Goal: Task Accomplishment & Management: Manage account settings

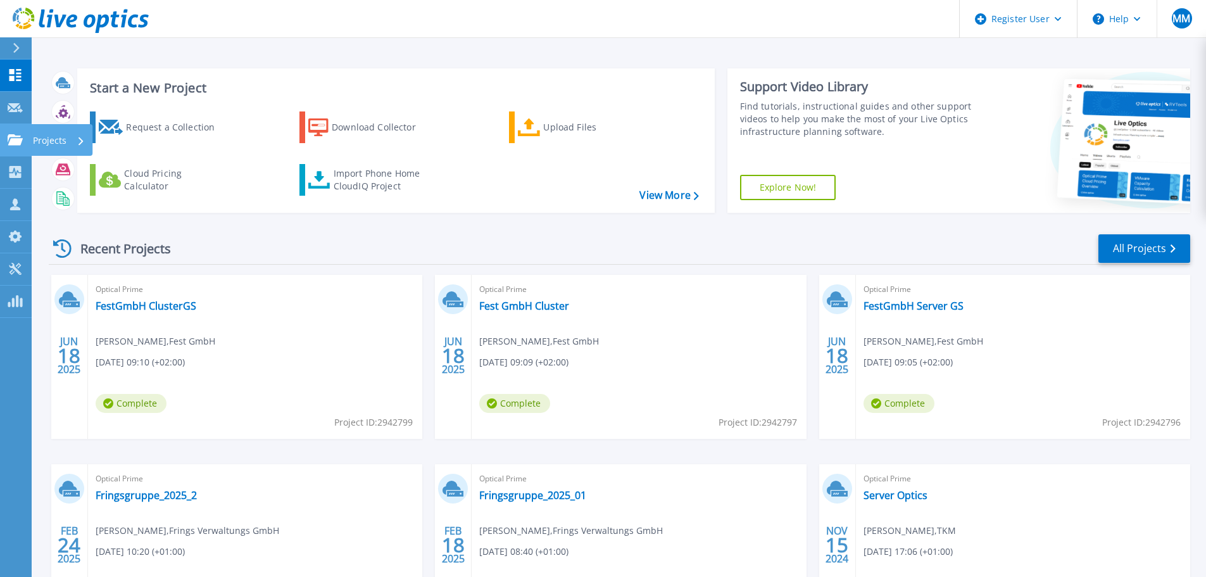
click at [81, 141] on icon at bounding box center [81, 141] width 5 height 8
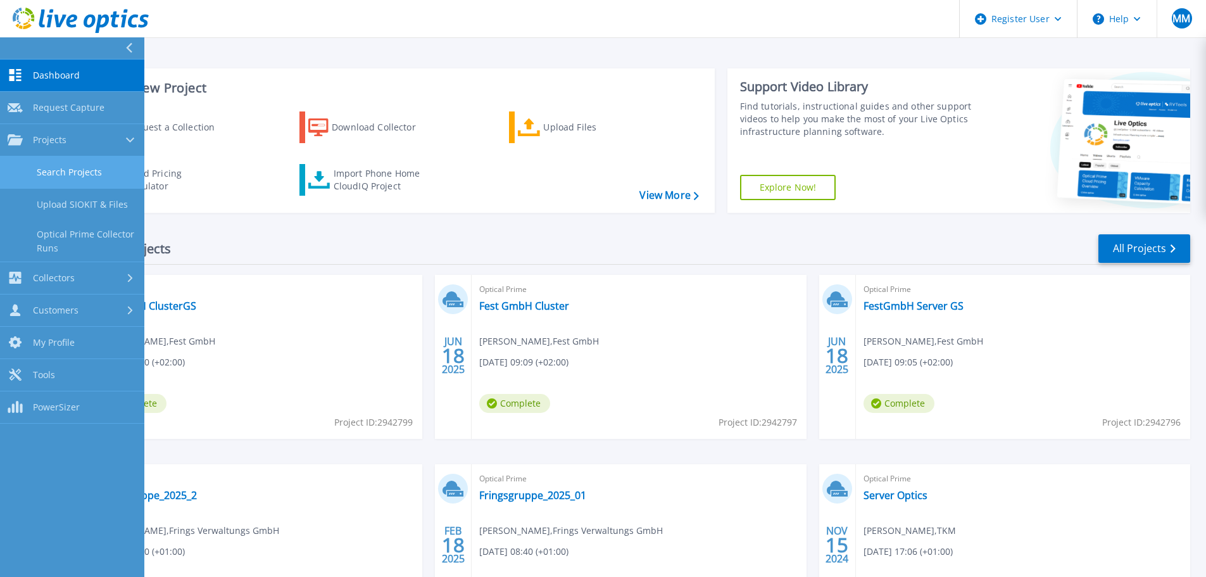
click at [65, 176] on link "Search Projects" at bounding box center [72, 172] width 144 height 32
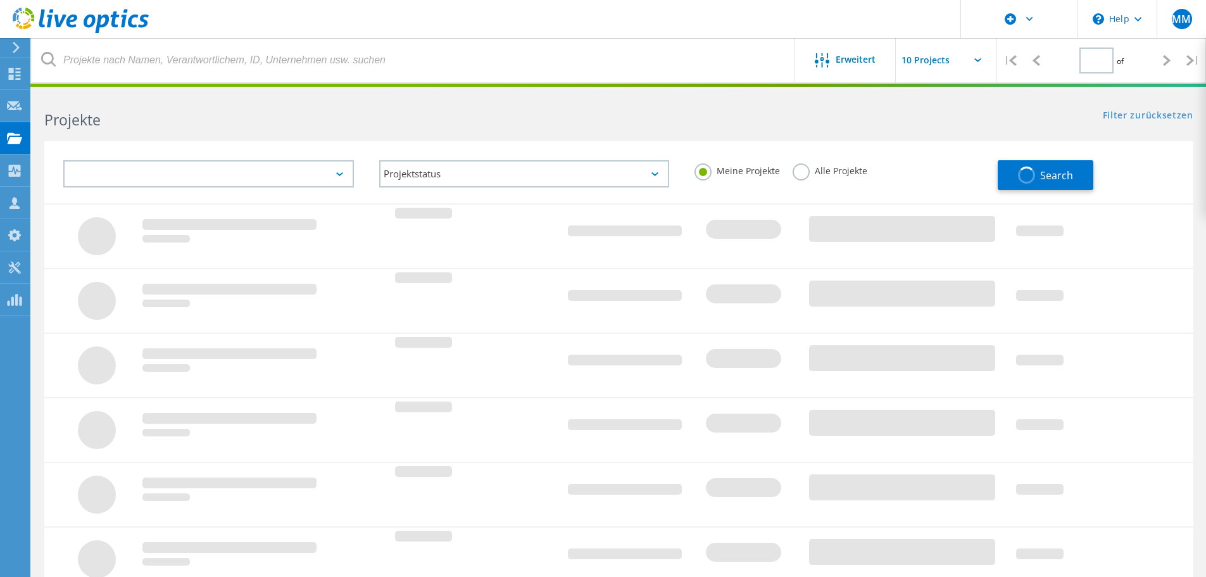
type input "1"
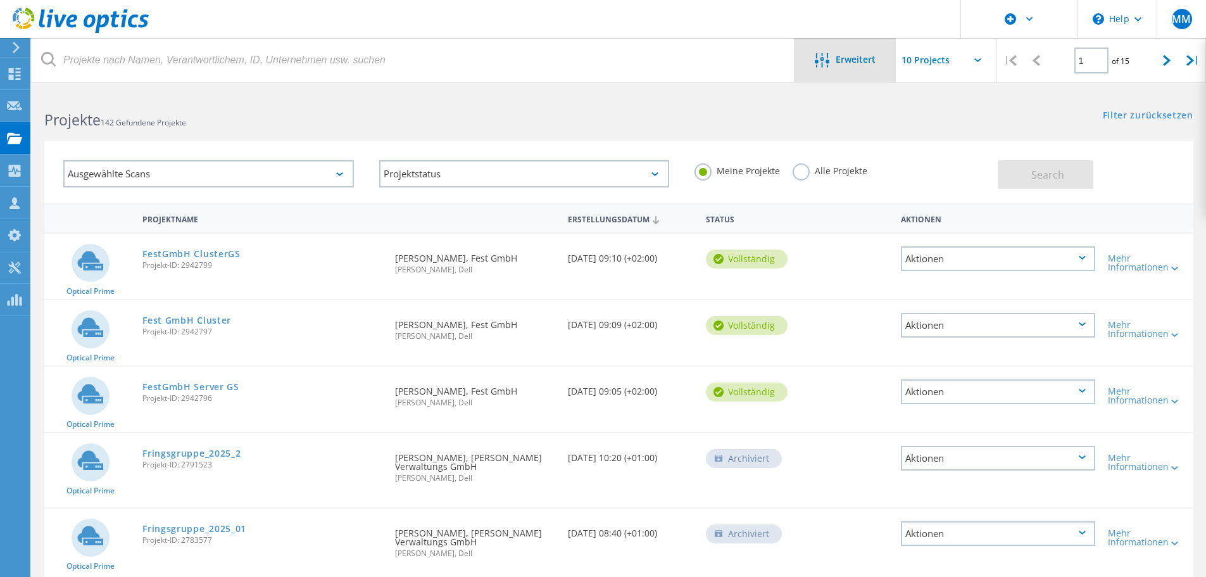
click at [839, 66] on div "Erweitert" at bounding box center [845, 61] width 101 height 16
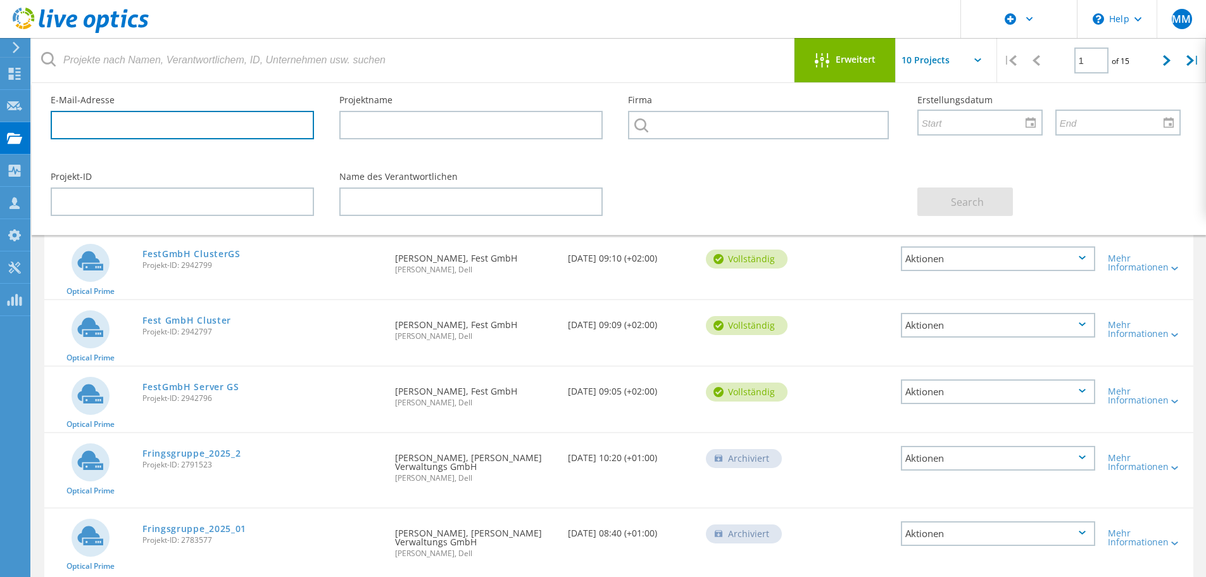
click at [120, 133] on input "text" at bounding box center [182, 125] width 263 height 28
paste input "boensch@fest-group.de"
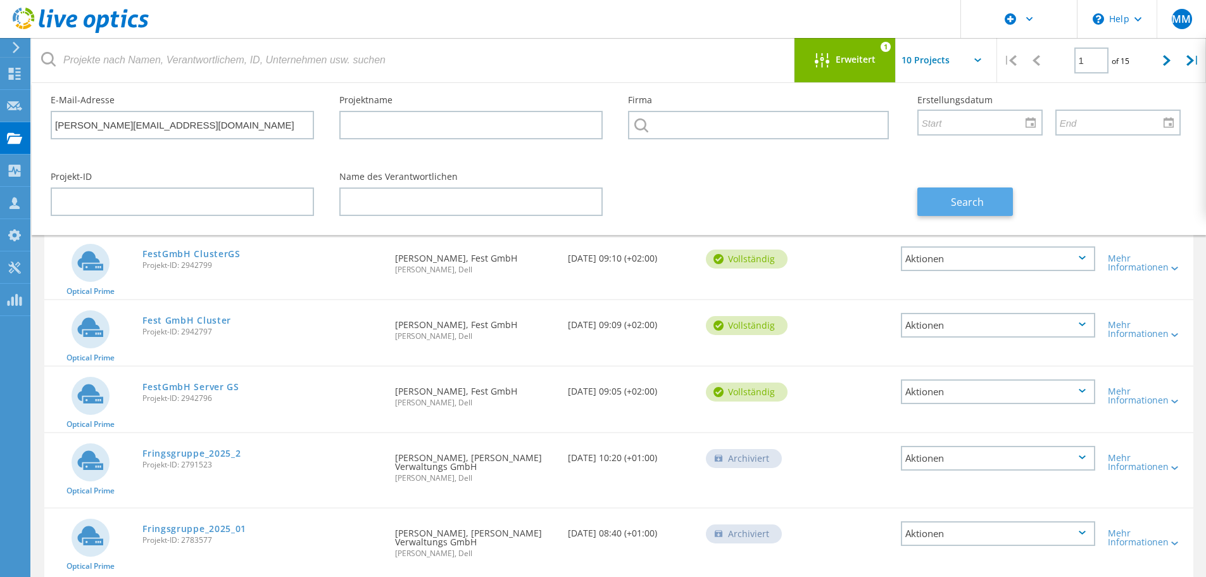
click at [947, 202] on button "Search" at bounding box center [966, 201] width 96 height 28
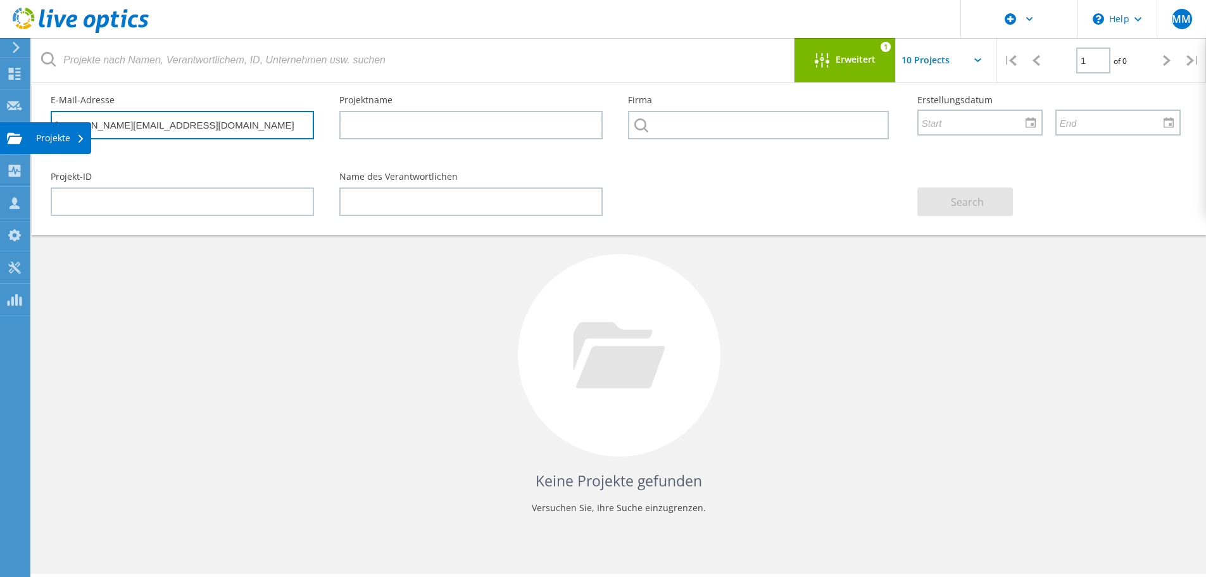
drag, startPoint x: 214, startPoint y: 132, endPoint x: 0, endPoint y: 126, distance: 214.1
click at [0, 126] on div "\n Help Explore Helpful Articles Contact Support MM Dell-Benutzer Markus Meyer …" at bounding box center [603, 352] width 1206 height 520
click at [186, 122] on input "boensch@fest-group.de" at bounding box center [182, 125] width 263 height 28
drag, startPoint x: 170, startPoint y: 125, endPoint x: 8, endPoint y: 123, distance: 162.1
click at [12, 123] on div "\n Help Explore Helpful Articles Contact Support MM Dell-Benutzer Markus Meyer …" at bounding box center [603, 352] width 1206 height 520
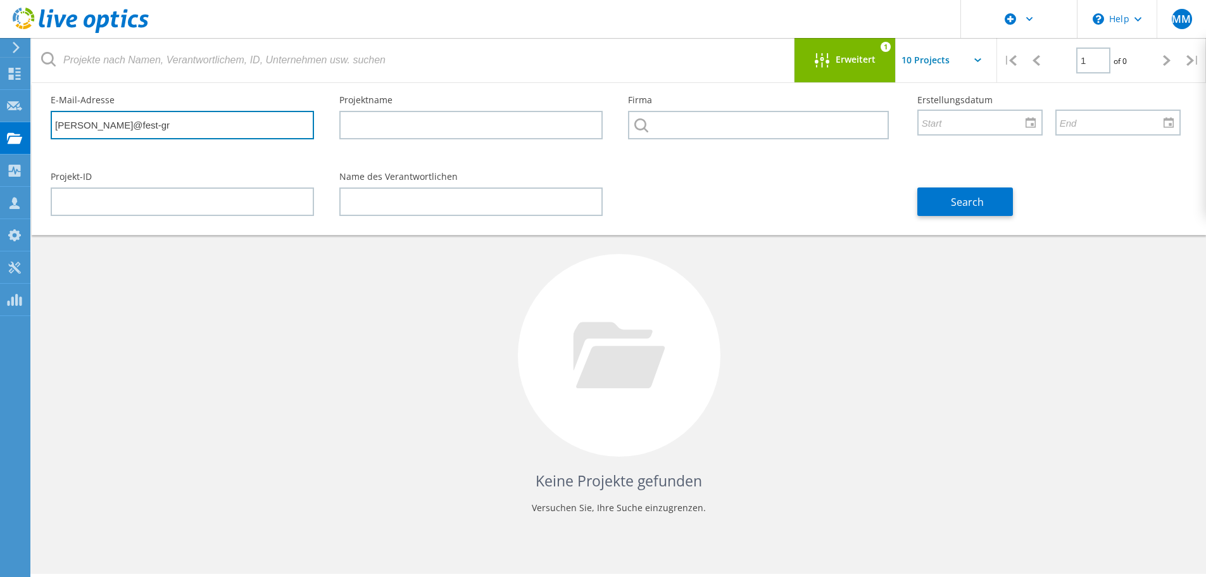
type input "boensch@fest-gr"
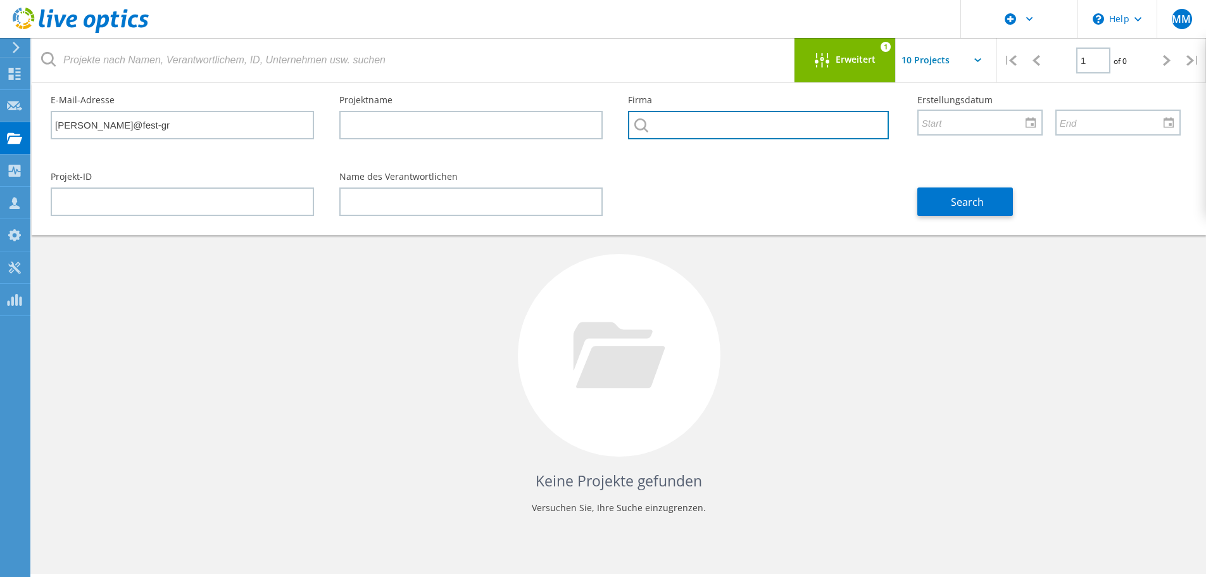
click at [693, 128] on input "text" at bounding box center [758, 125] width 260 height 28
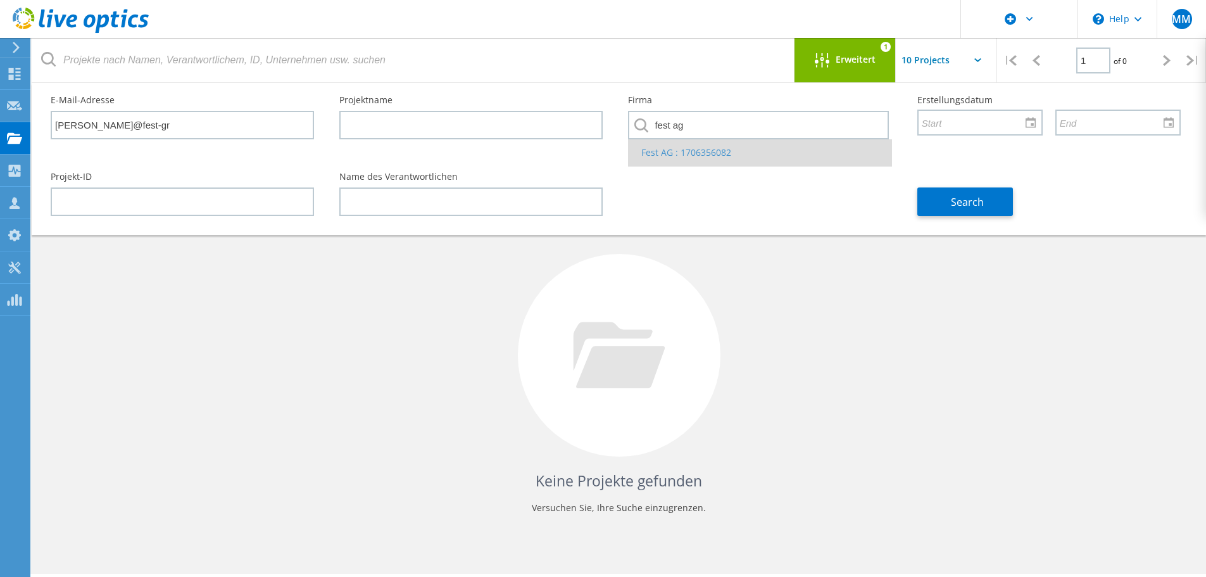
click at [692, 153] on li "Fest AG : 1706356082" at bounding box center [760, 152] width 262 height 27
type input "Fest AG : 1706356082"
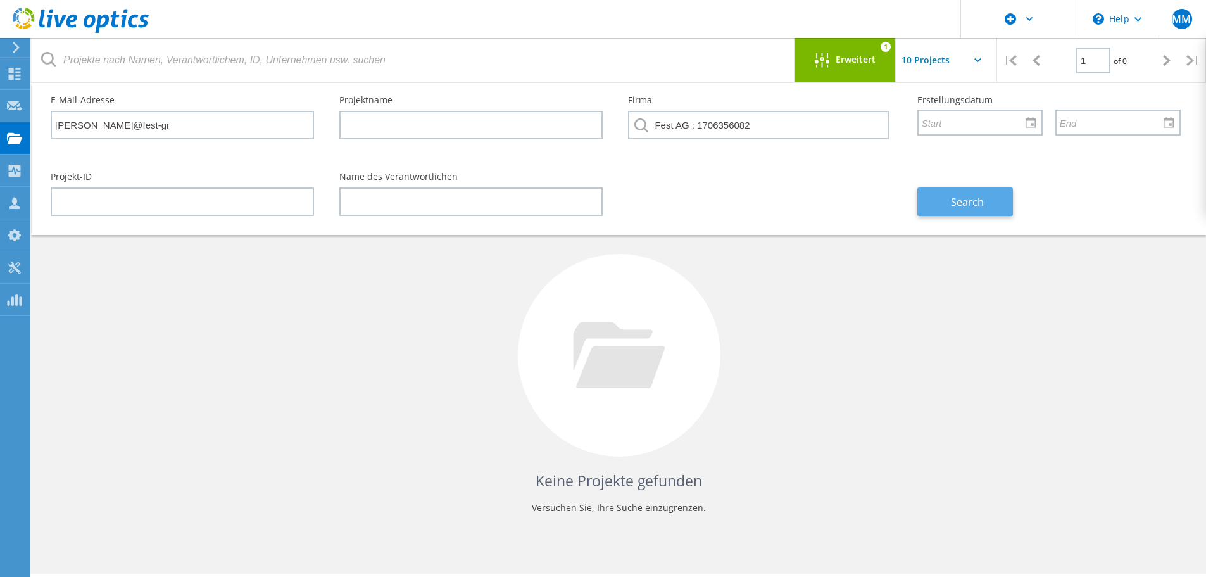
click at [971, 203] on span "Search" at bounding box center [967, 202] width 33 height 14
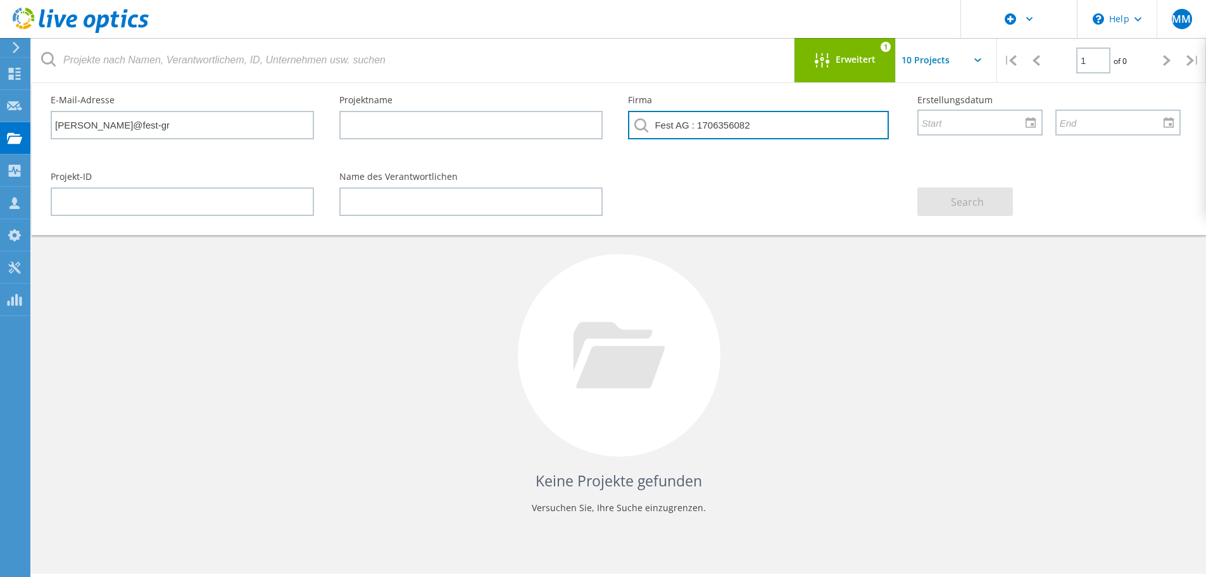
drag, startPoint x: 769, startPoint y: 123, endPoint x: 232, endPoint y: 121, distance: 537.7
click at [291, 121] on div "E-Mail-Adresse boensch@fest-gr Projektname Firma Fest AG : 1706356082 Erstellun…" at bounding box center [616, 121] width 1156 height 77
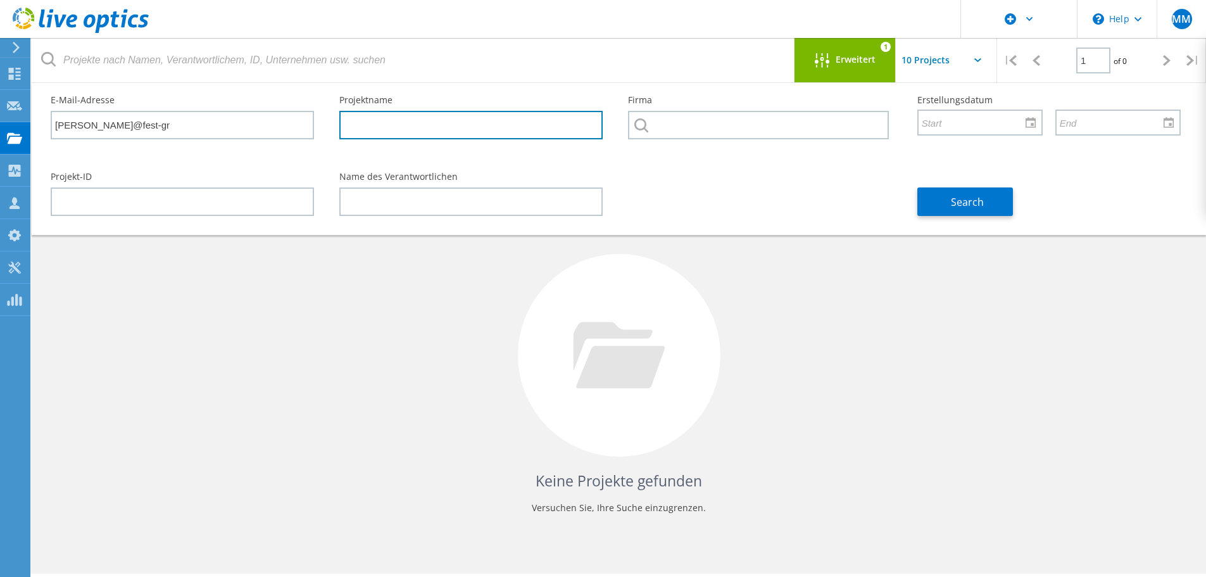
click at [397, 127] on input "text" at bounding box center [470, 125] width 263 height 28
type input "festgmbh"
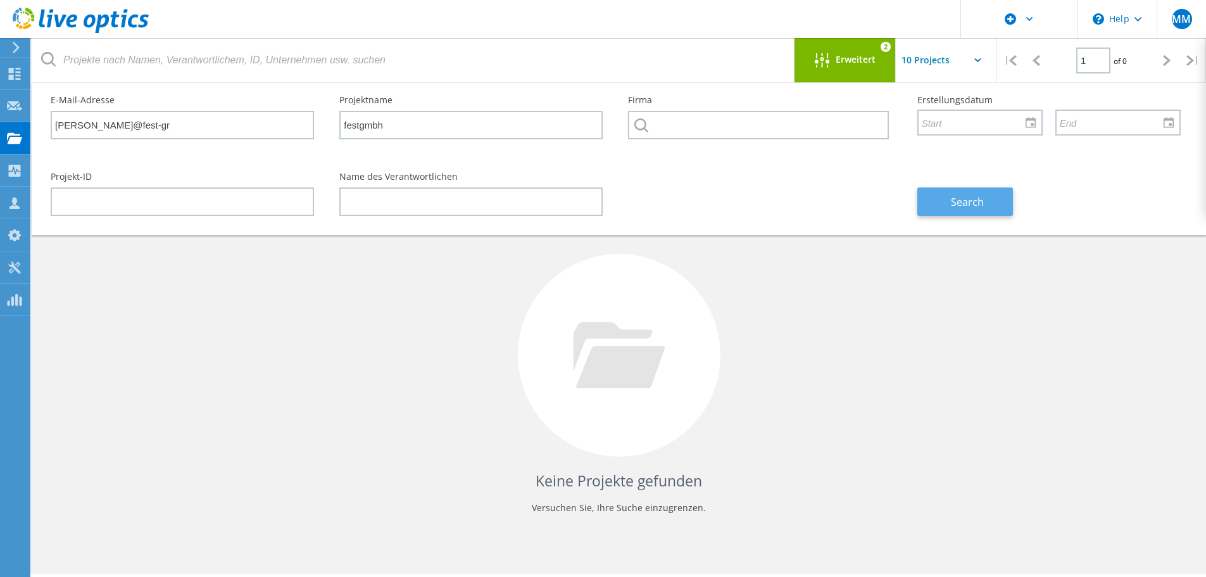
click at [960, 201] on span "Search" at bounding box center [967, 202] width 33 height 14
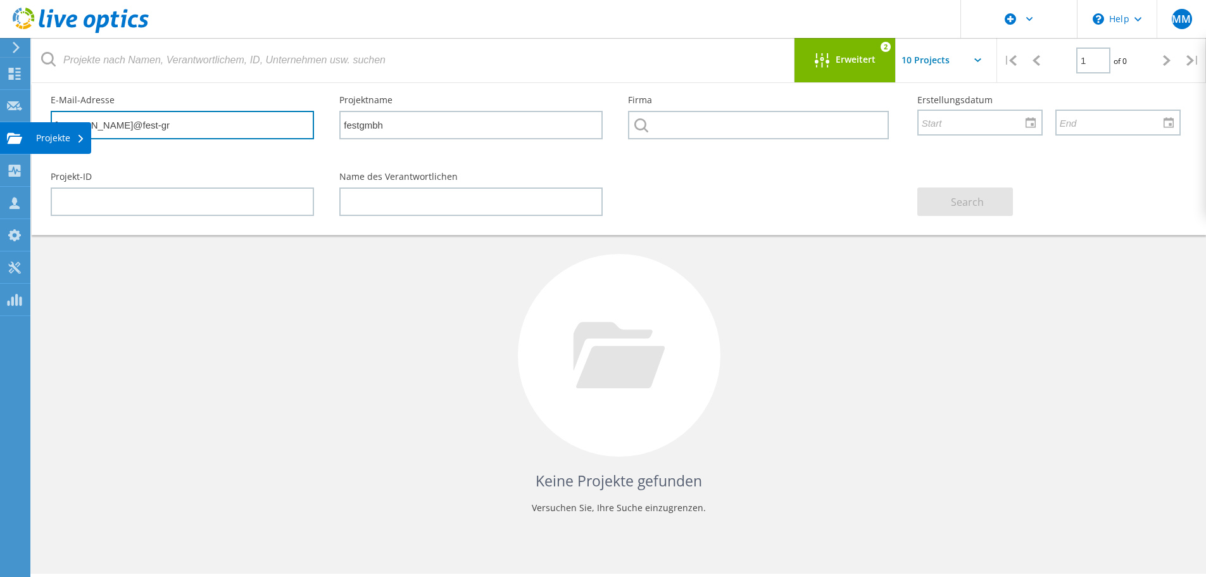
drag, startPoint x: 181, startPoint y: 125, endPoint x: 13, endPoint y: 134, distance: 168.1
click at [0, 136] on div "\n Help Explore Helpful Articles Contact Support MM Dell-Benutzer Markus Meyer …" at bounding box center [603, 352] width 1206 height 520
click at [153, 123] on input "boensch@fest-gr" at bounding box center [182, 125] width 263 height 28
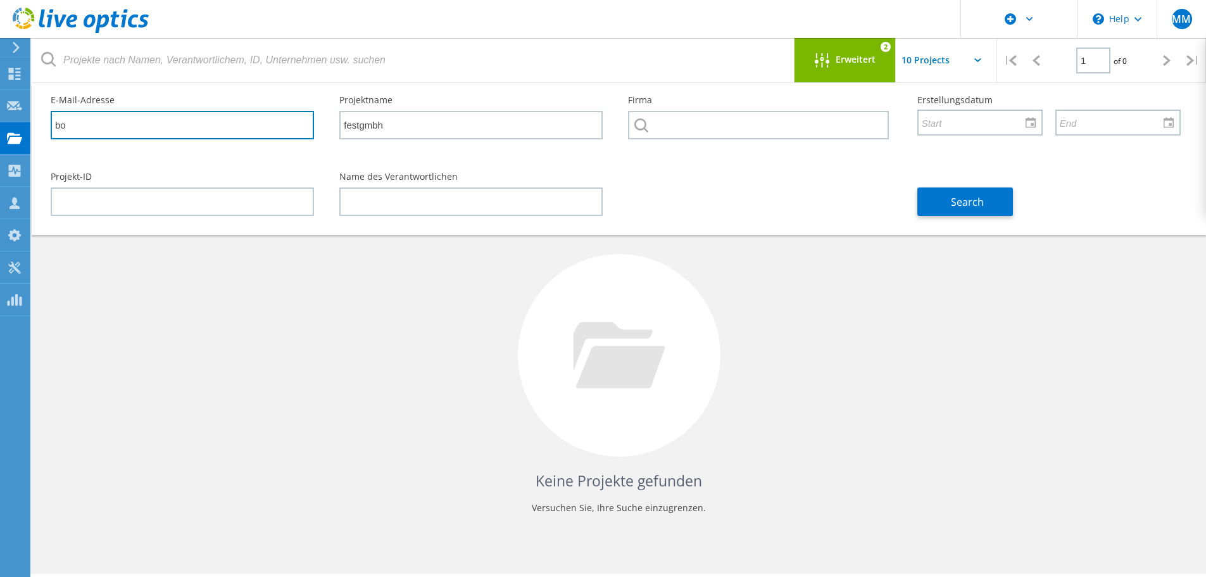
type input "b"
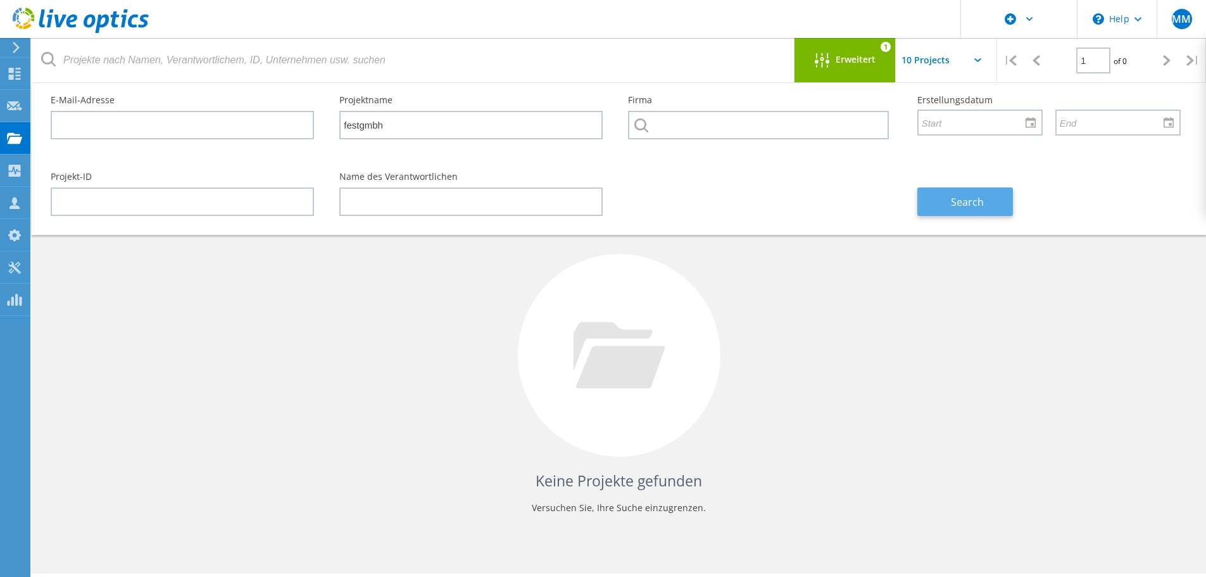
click at [987, 203] on button "Search" at bounding box center [966, 201] width 96 height 28
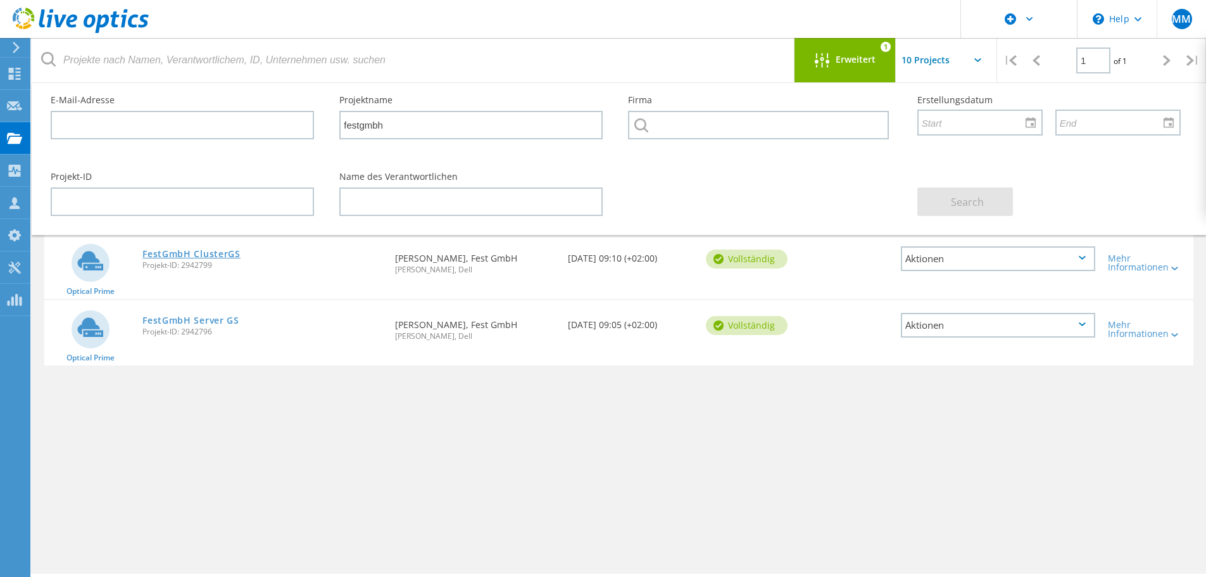
click at [175, 251] on link "FestGmbH ClusterGS" at bounding box center [191, 254] width 98 height 9
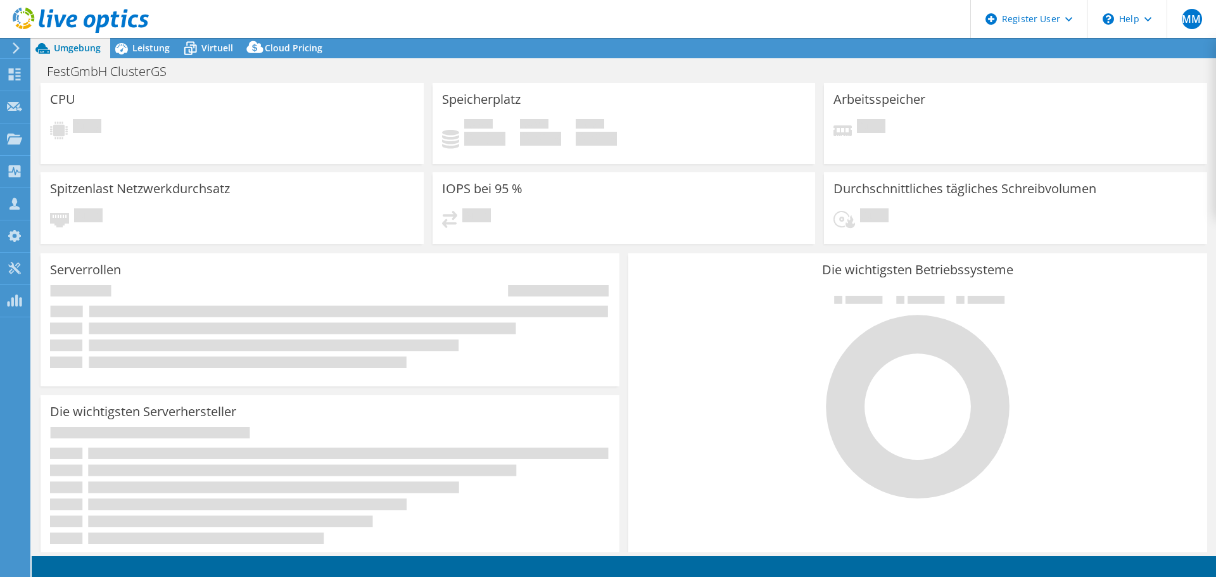
select select "USD"
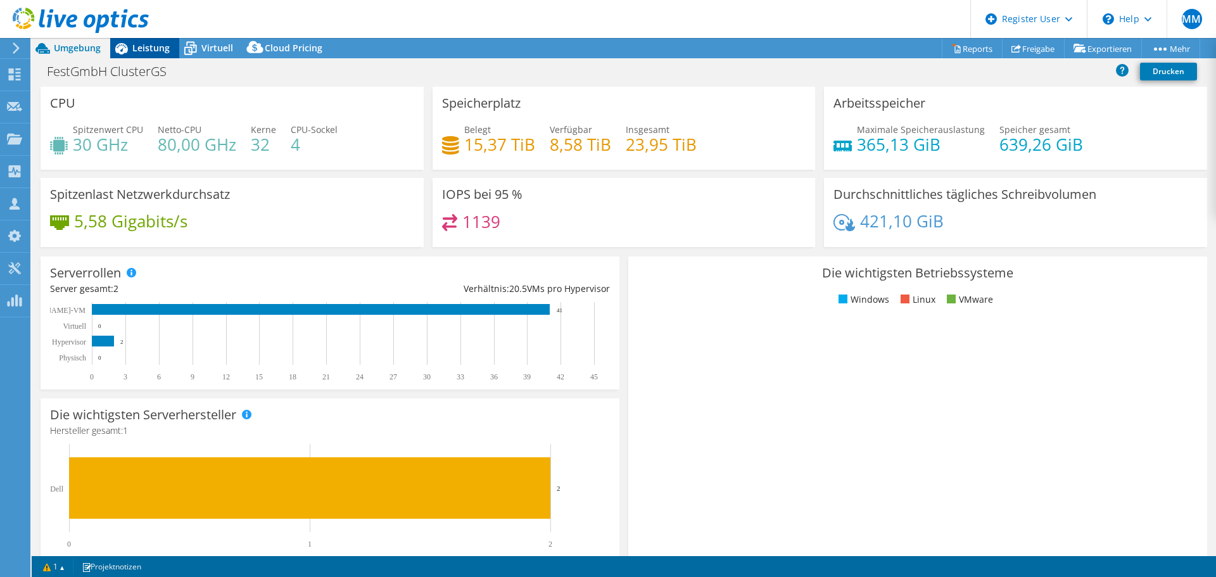
click at [152, 52] on span "Leistung" at bounding box center [150, 48] width 37 height 12
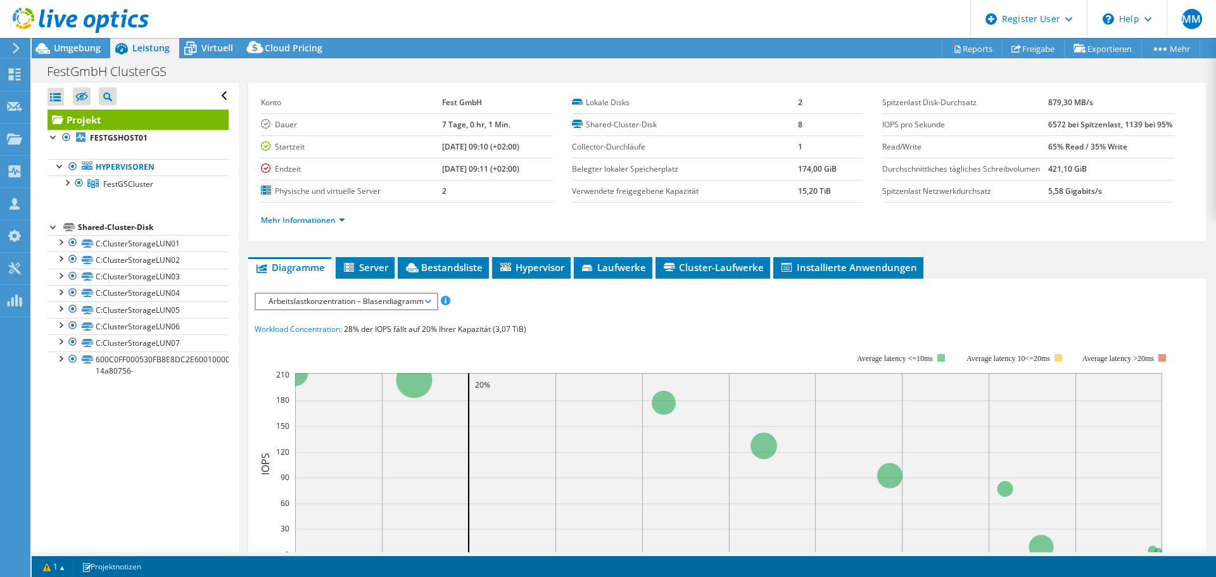
scroll to position [63, 0]
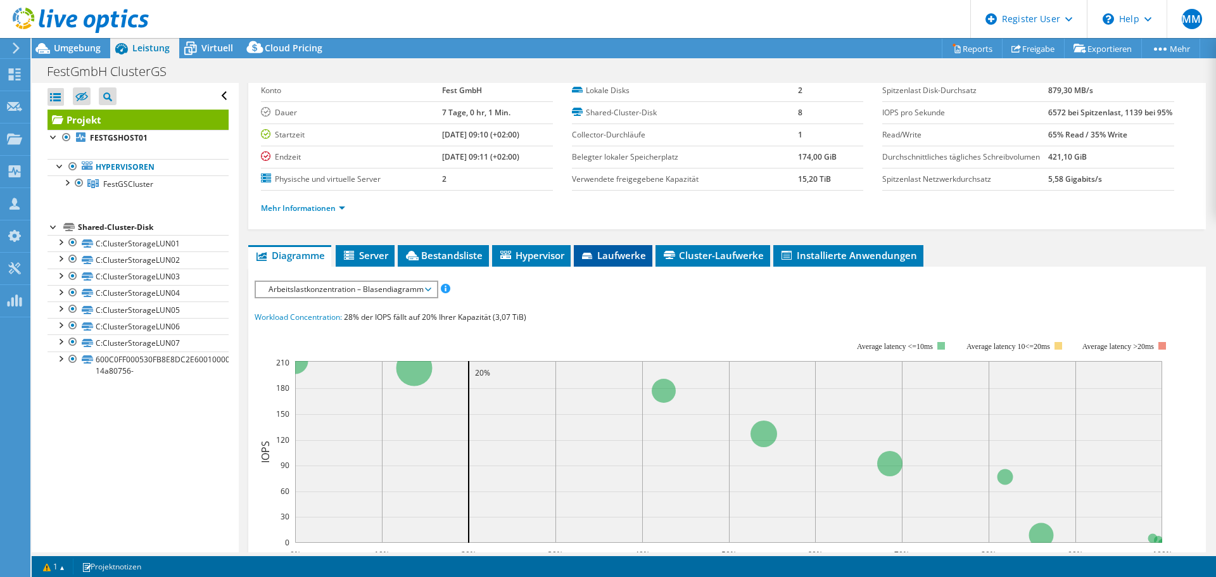
click at [613, 262] on span "Laufwerke" at bounding box center [613, 255] width 66 height 13
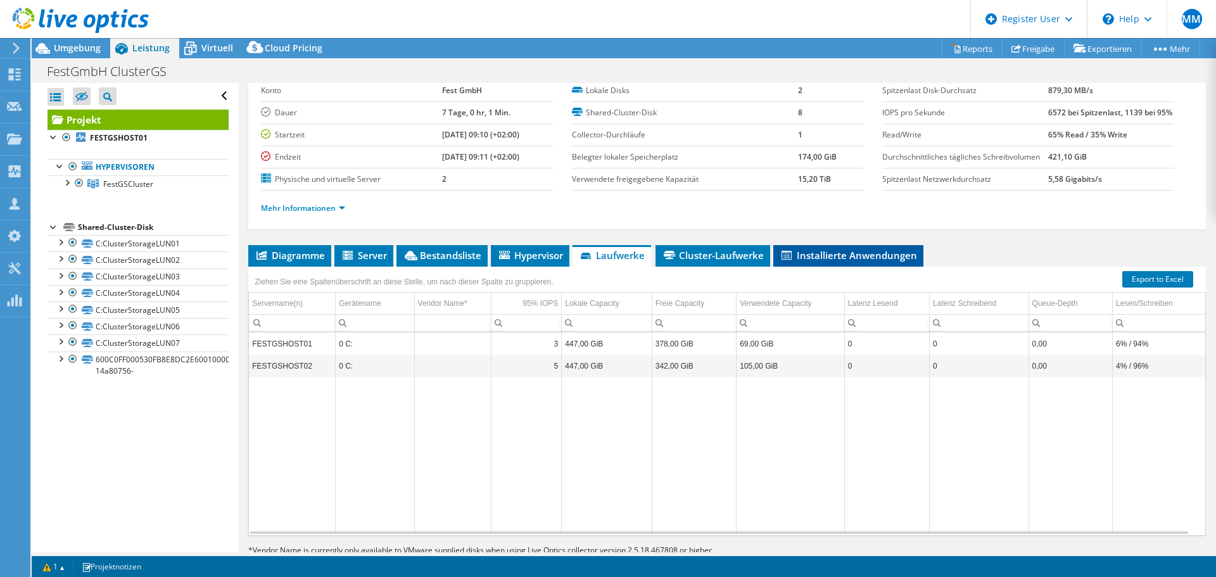
click at [802, 262] on span "Installierte Anwendungen" at bounding box center [848, 255] width 137 height 13
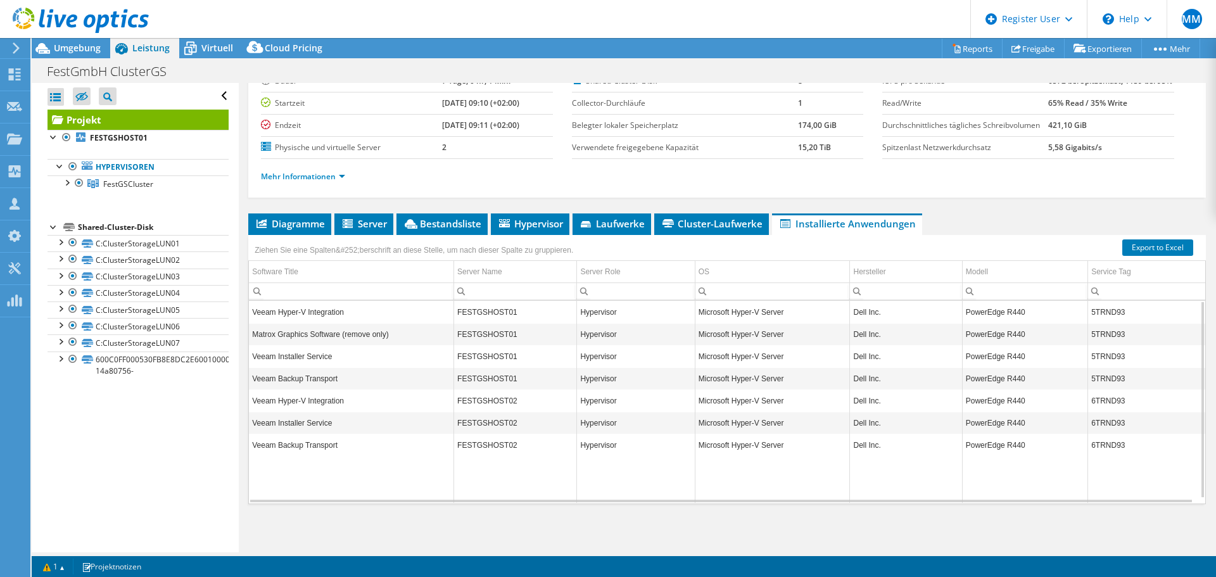
scroll to position [57, 0]
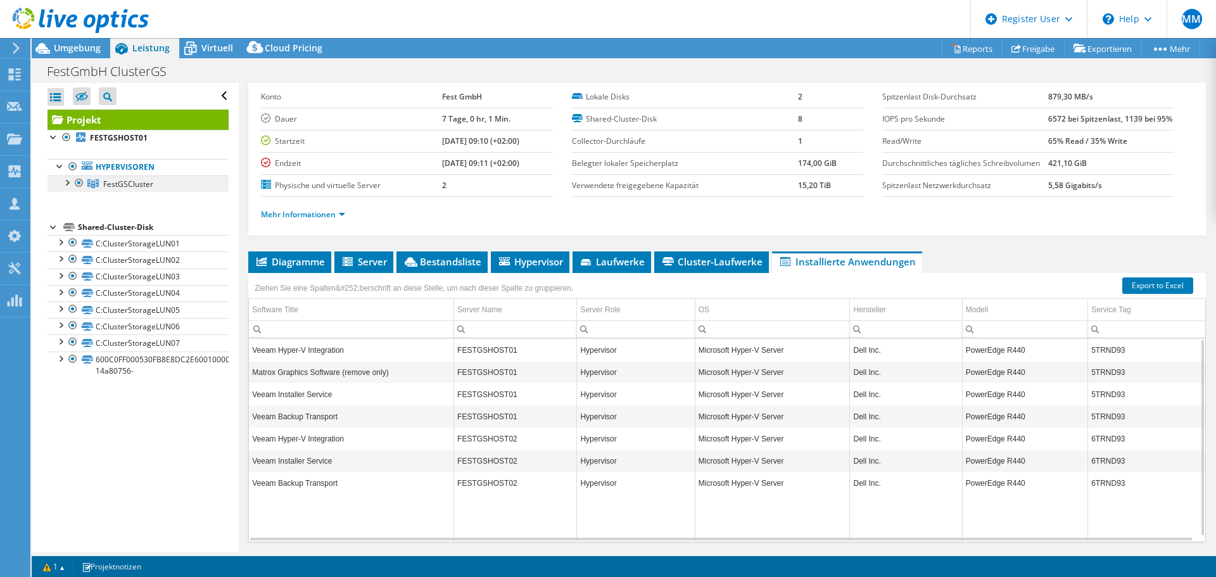
click at [121, 183] on span "FestGSCluster" at bounding box center [128, 184] width 50 height 11
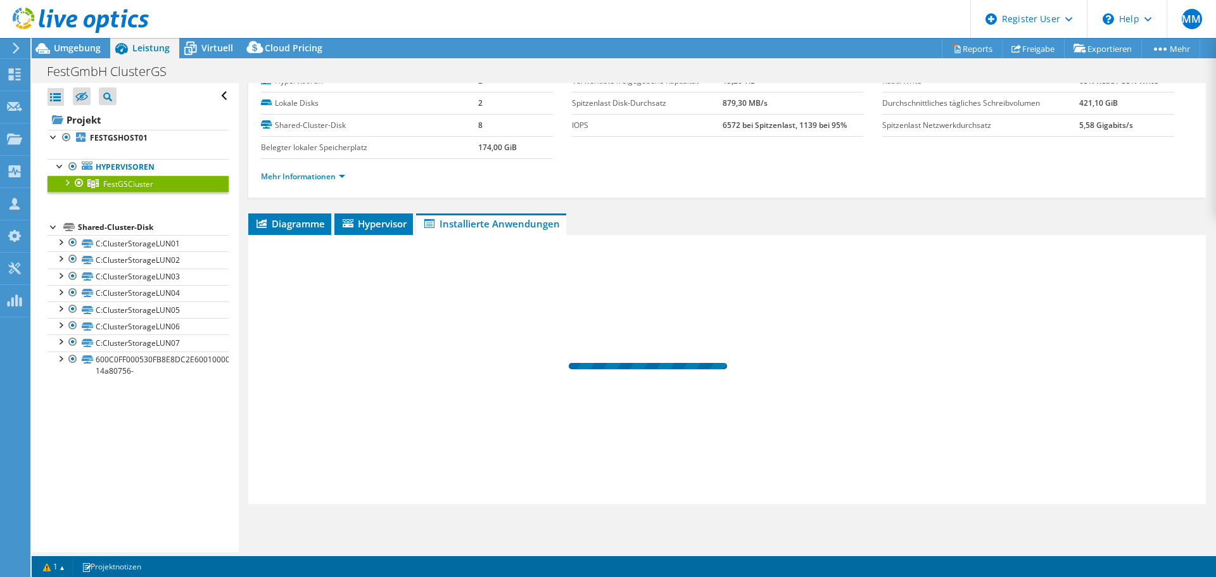
scroll to position [51, 0]
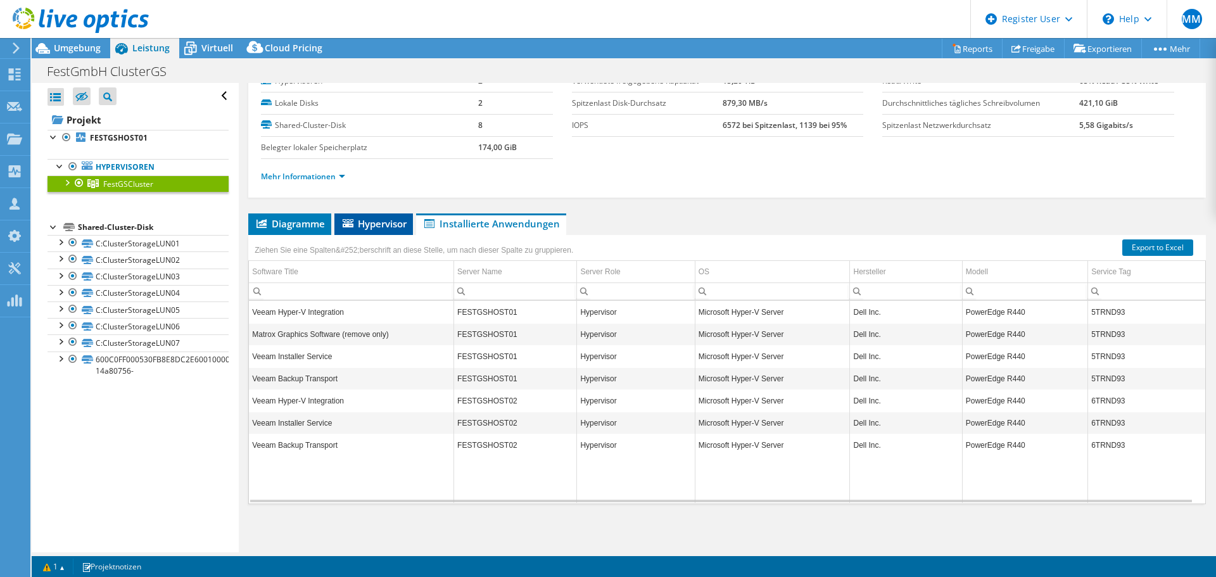
click at [381, 224] on span "Hypervisor" at bounding box center [374, 223] width 66 height 13
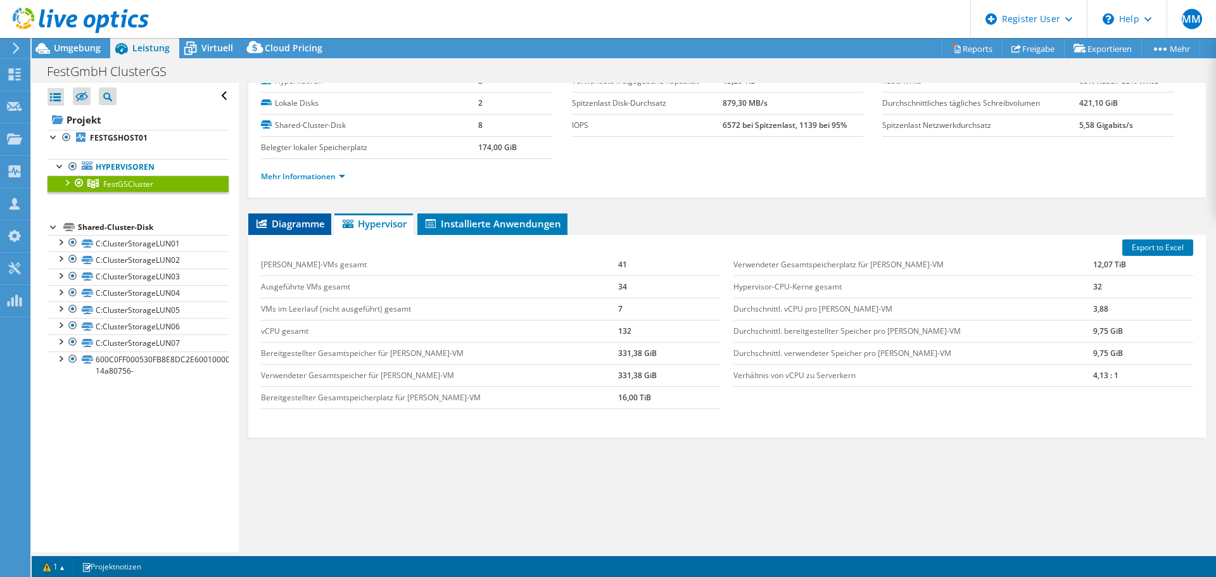
click at [293, 220] on span "Diagramme" at bounding box center [290, 223] width 70 height 13
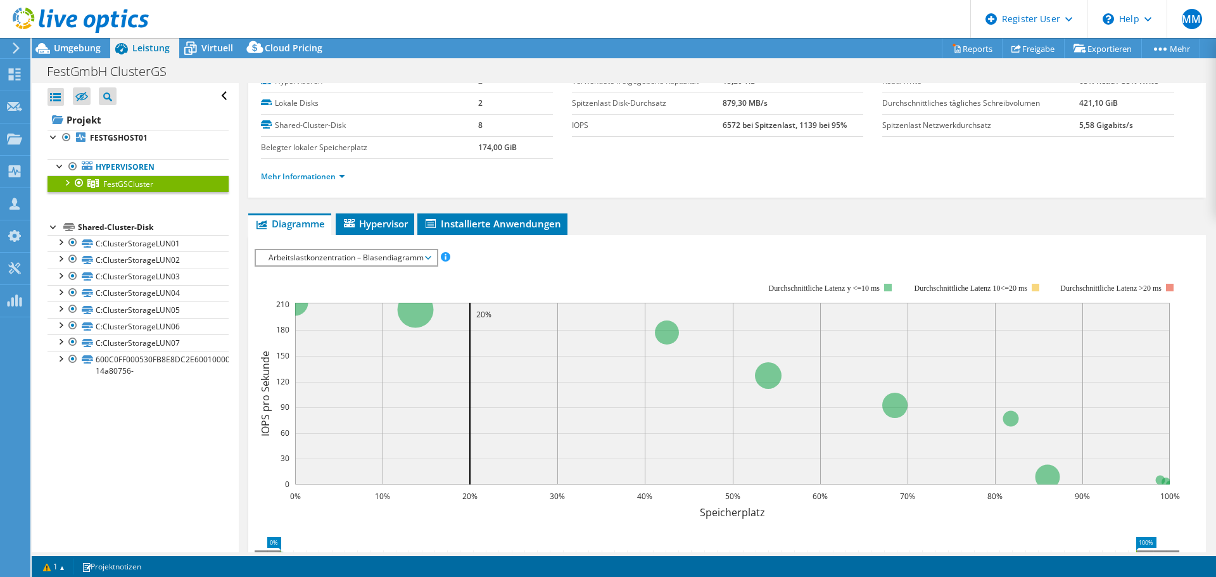
scroll to position [57, 0]
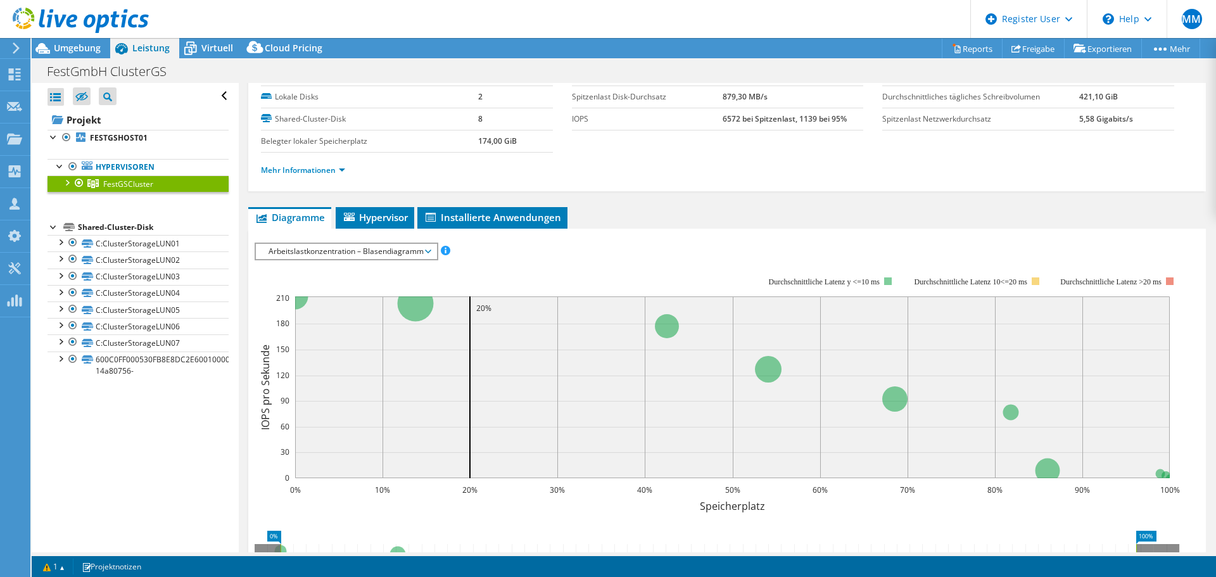
click at [431, 251] on span "Arbeitslastkonzentration – Blasendiagramm" at bounding box center [346, 251] width 180 height 15
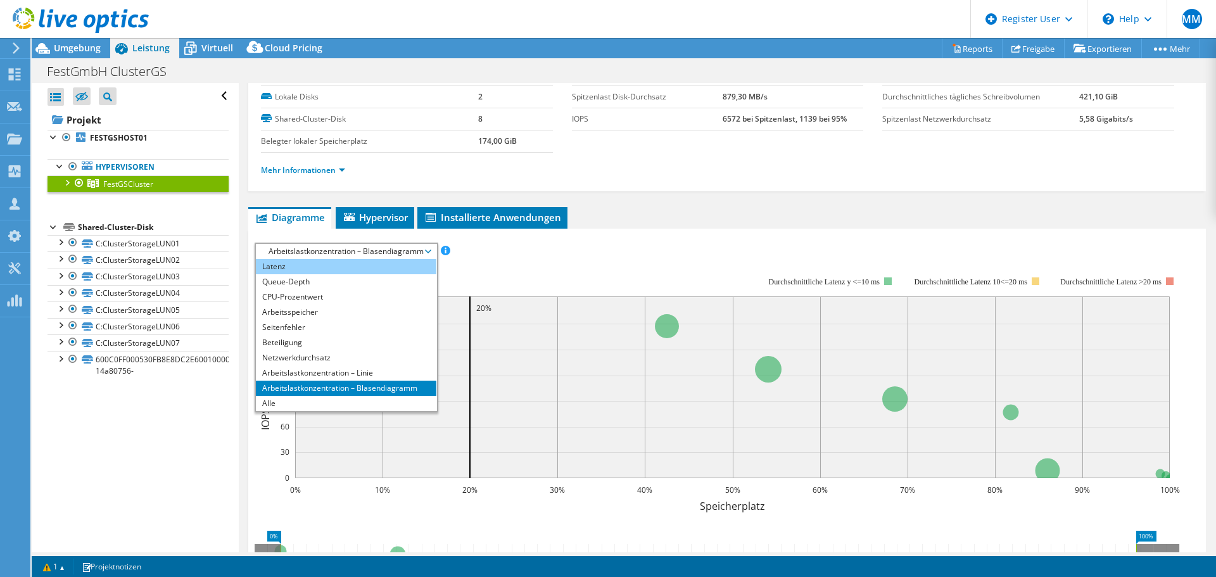
scroll to position [0, 0]
click at [306, 263] on li "IOPS pro Sekunde" at bounding box center [346, 266] width 180 height 15
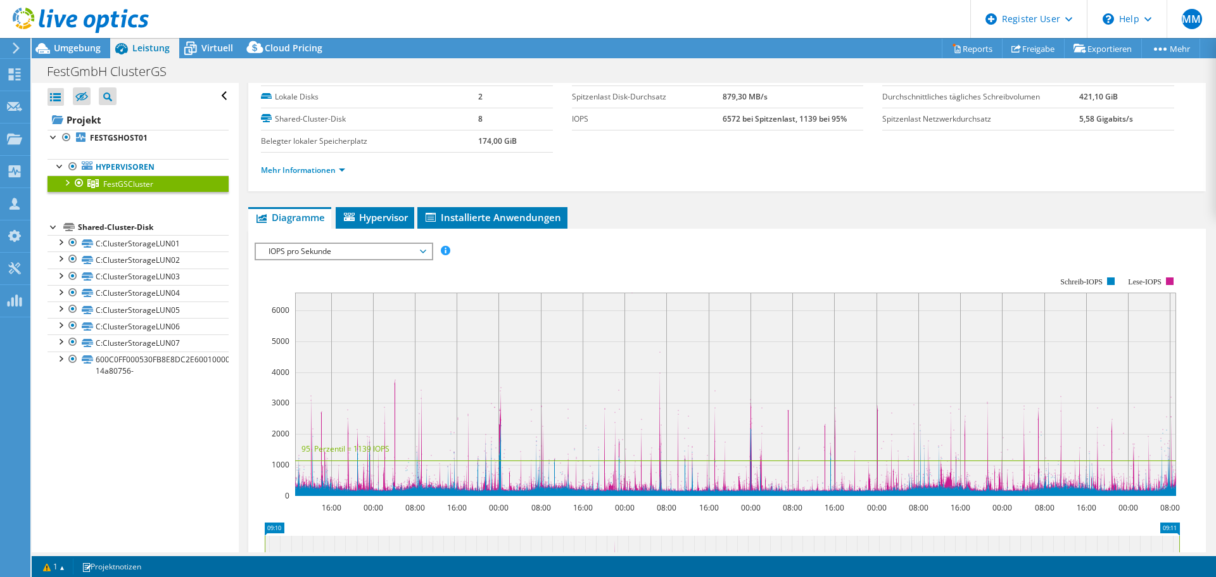
click at [427, 248] on span "IOPS pro Sekunde" at bounding box center [343, 251] width 175 height 15
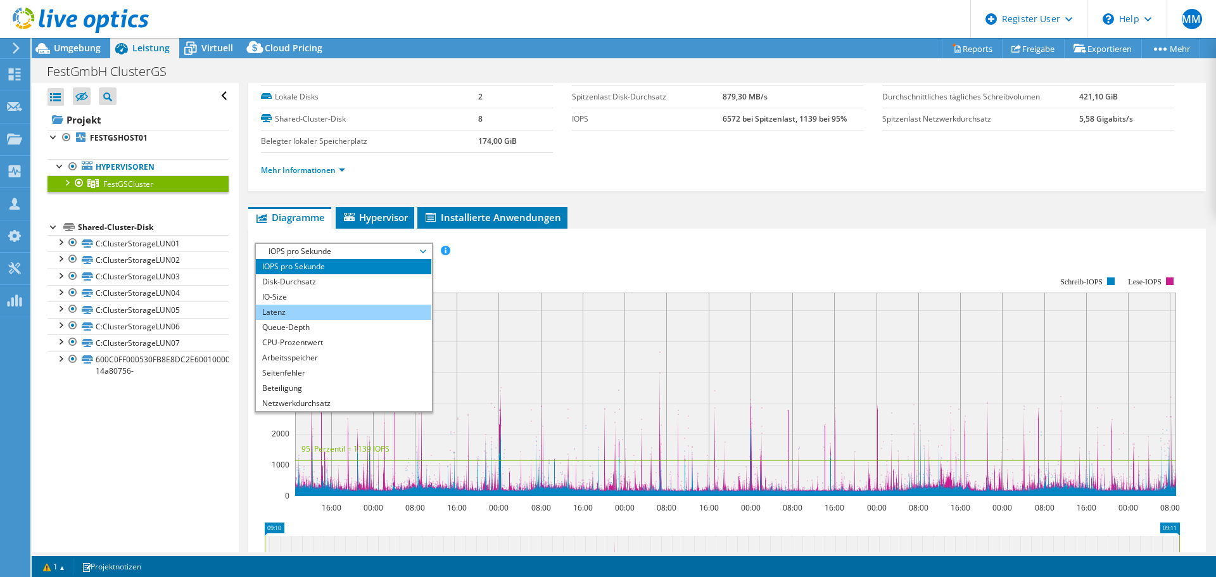
click at [358, 313] on li "Latenz" at bounding box center [343, 312] width 175 height 15
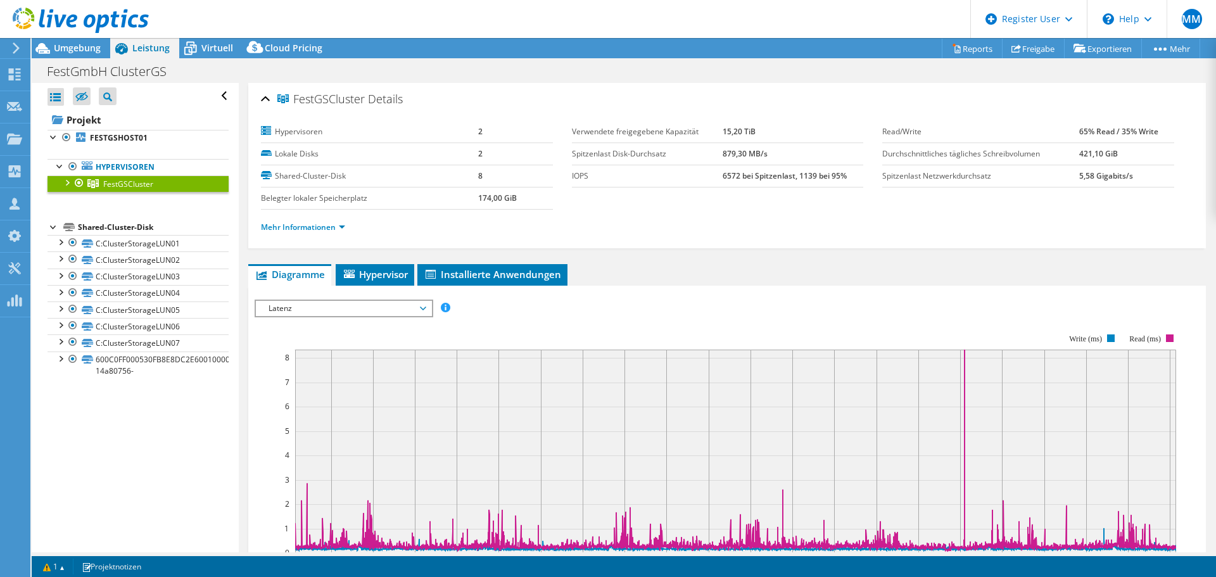
click at [431, 307] on span "Latenz" at bounding box center [343, 308] width 175 height 15
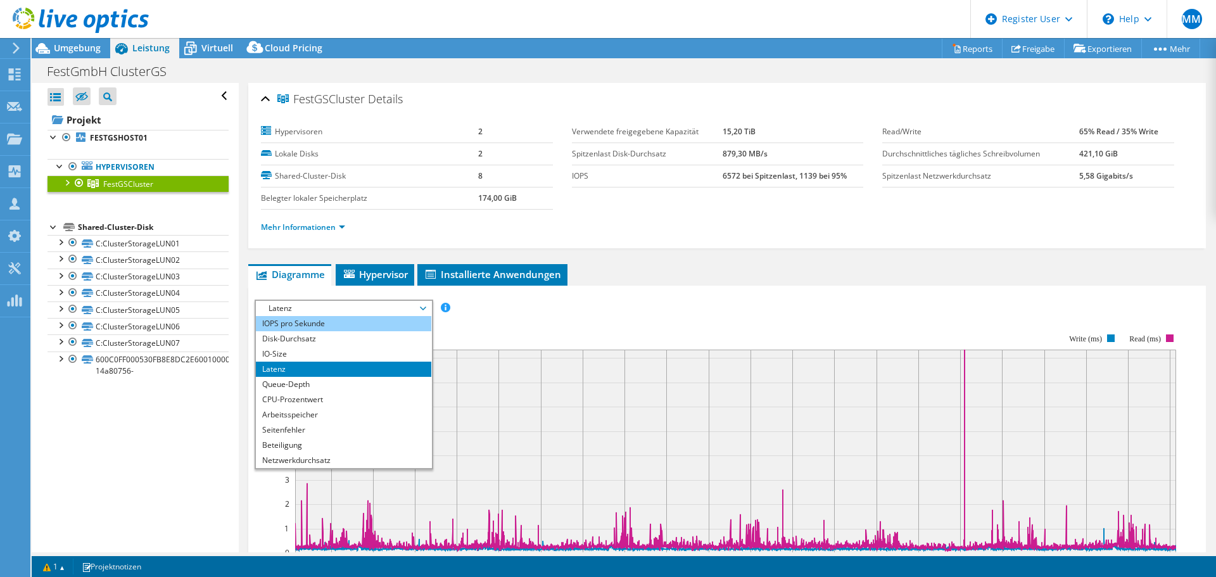
click at [312, 324] on li "IOPS pro Sekunde" at bounding box center [343, 323] width 175 height 15
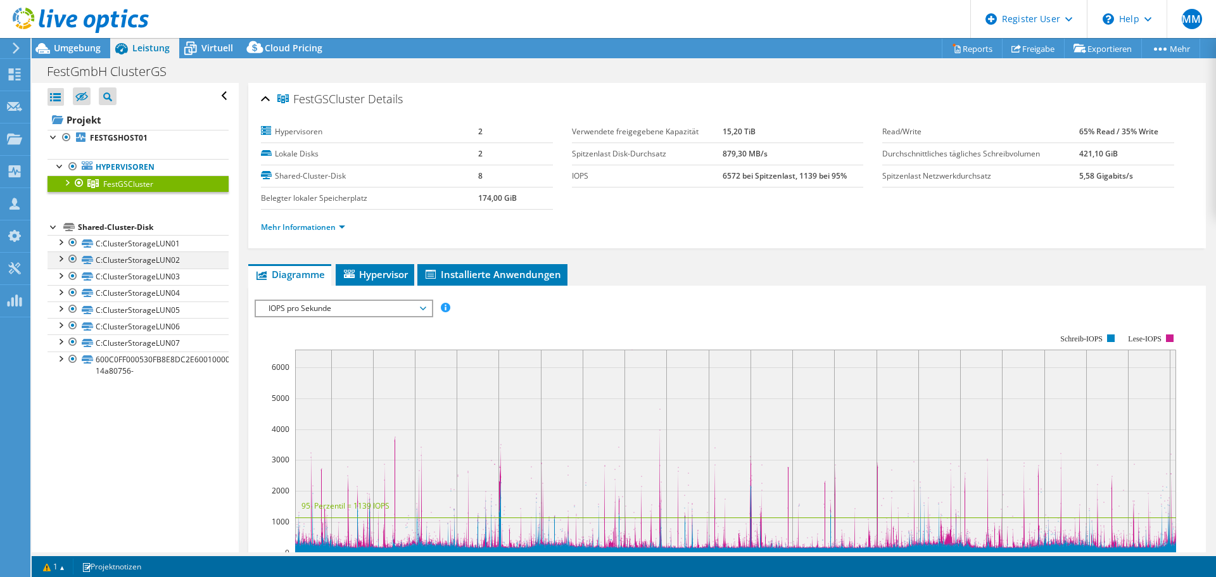
click at [60, 260] on div at bounding box center [60, 257] width 13 height 13
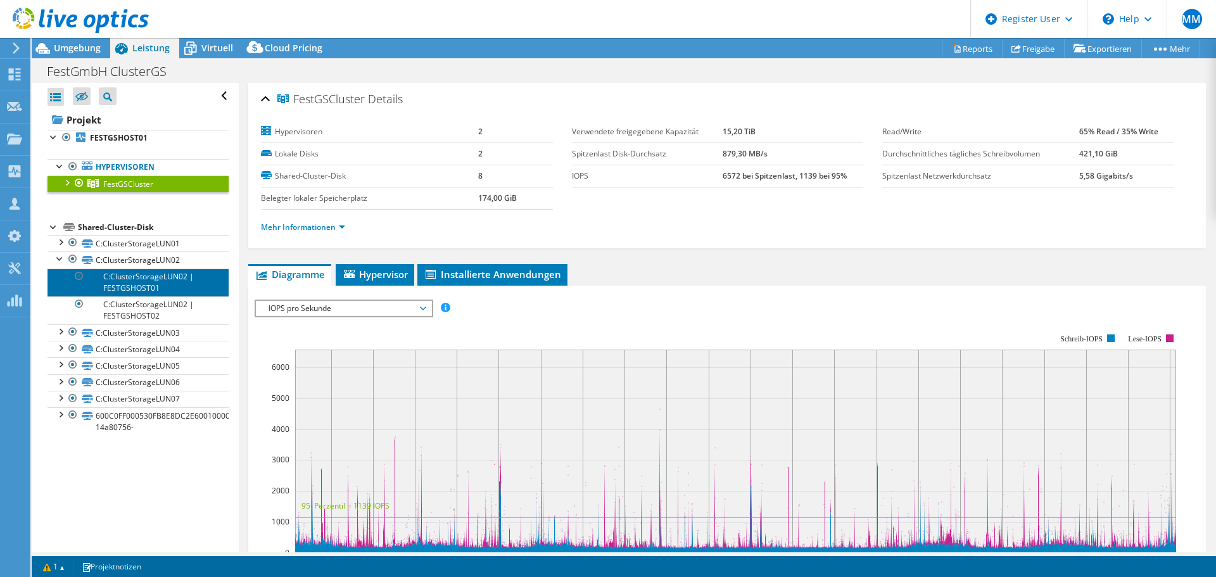
click at [144, 277] on link "C:ClusterStorageLUN02 | FESTGSHOST01" at bounding box center [137, 283] width 181 height 28
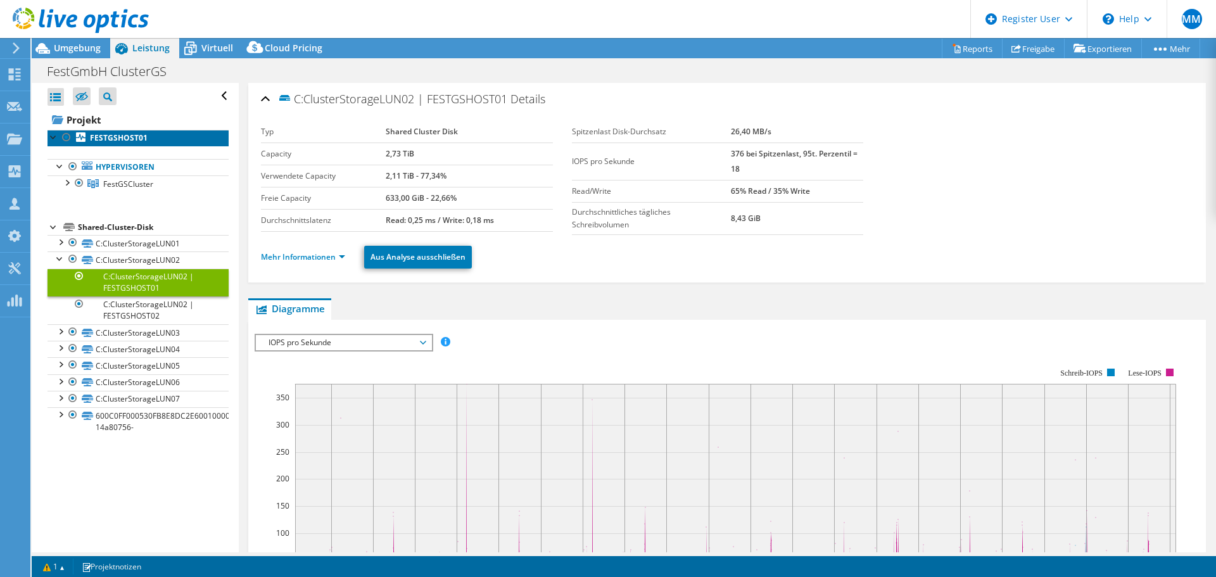
click at [101, 137] on b "FESTGSHOST01" at bounding box center [119, 137] width 58 height 11
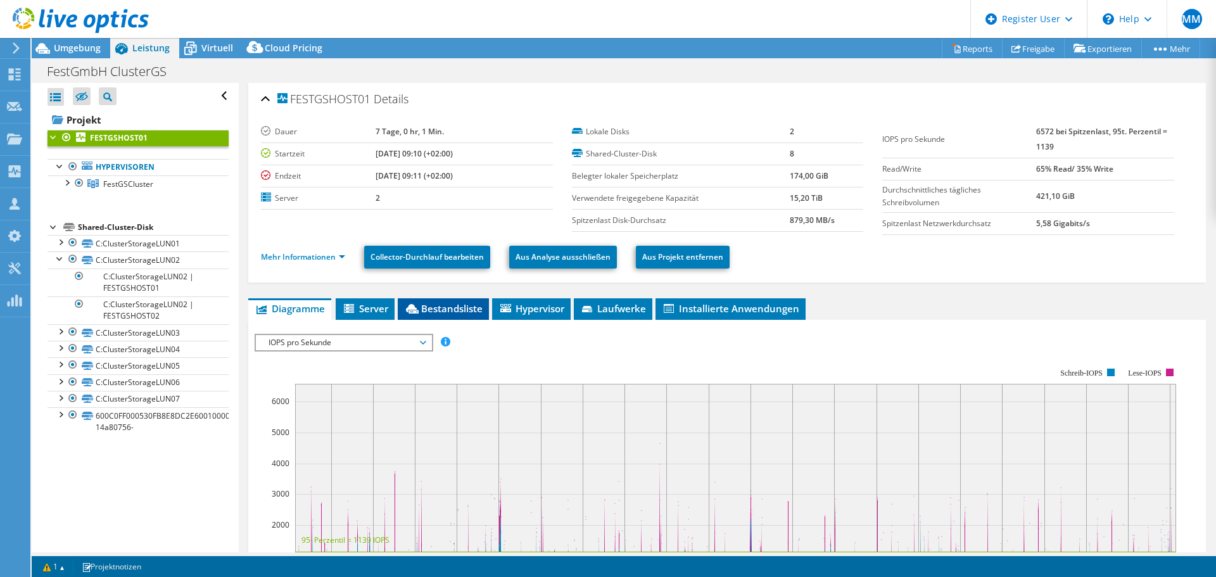
click at [452, 309] on span "Bestandsliste" at bounding box center [443, 308] width 79 height 13
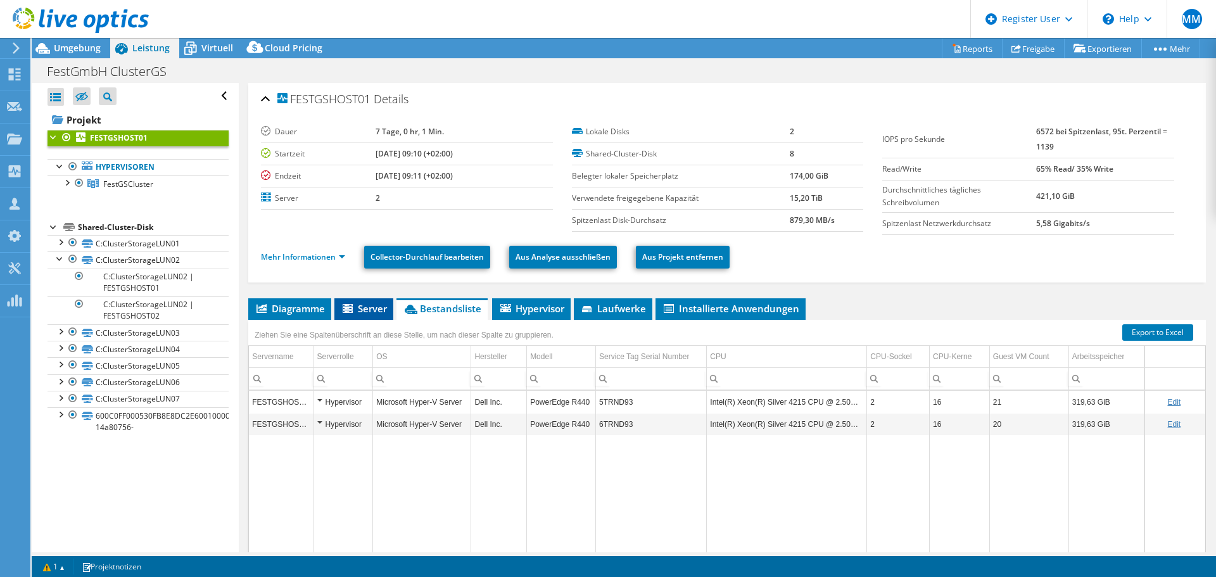
click at [374, 312] on span "Server" at bounding box center [364, 308] width 46 height 13
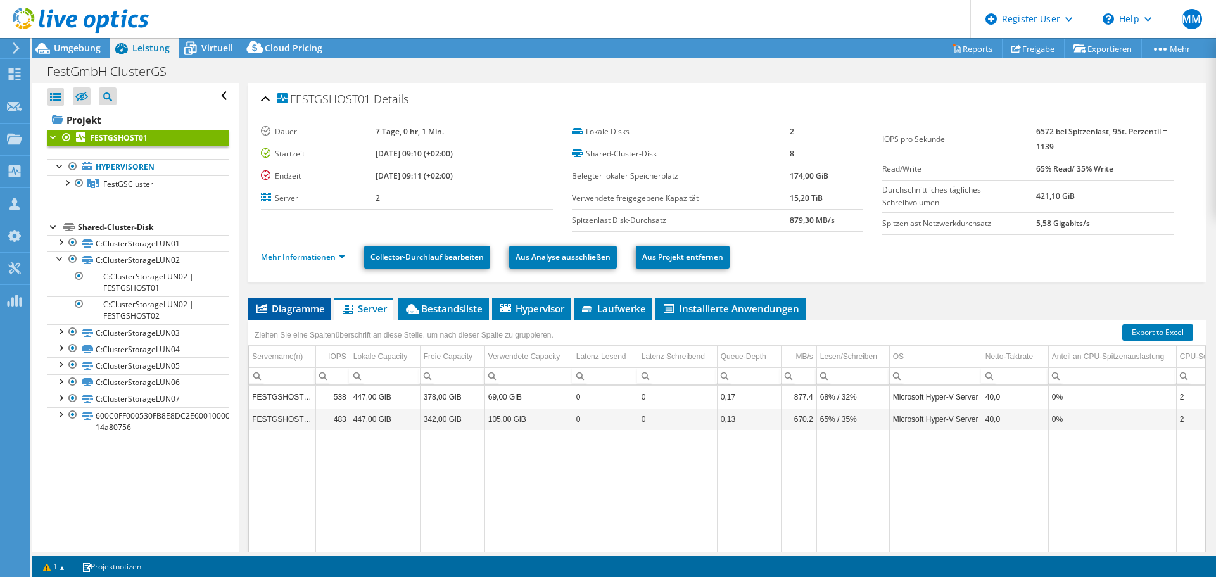
click at [308, 315] on li "Diagramme" at bounding box center [289, 309] width 83 height 22
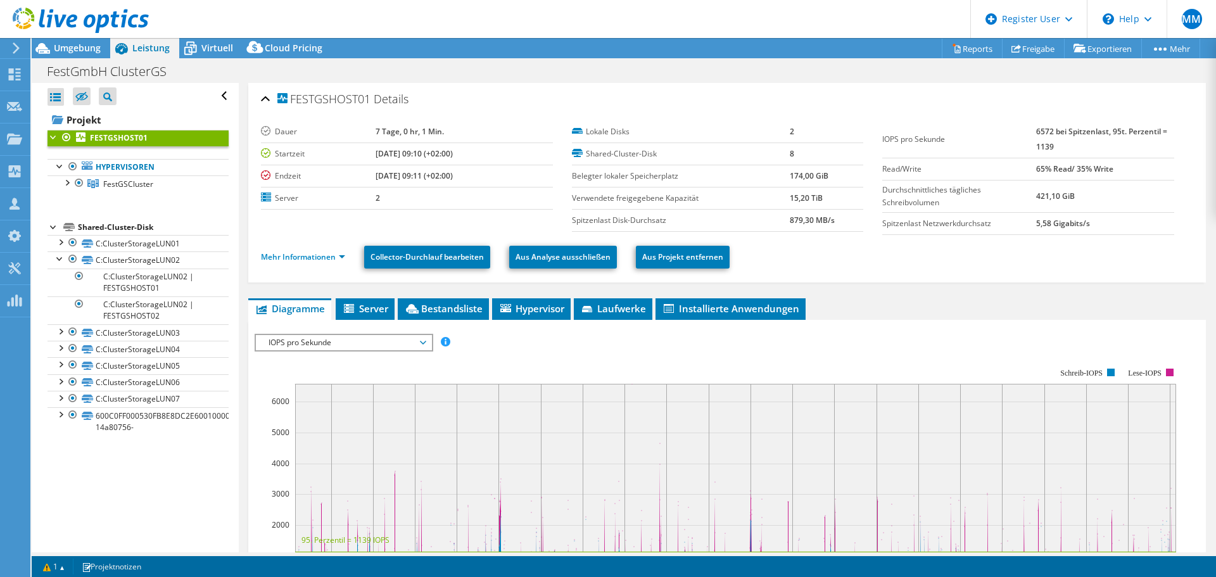
click at [77, 42] on div at bounding box center [74, 21] width 149 height 42
click at [75, 47] on span "Umgebung" at bounding box center [77, 48] width 47 height 12
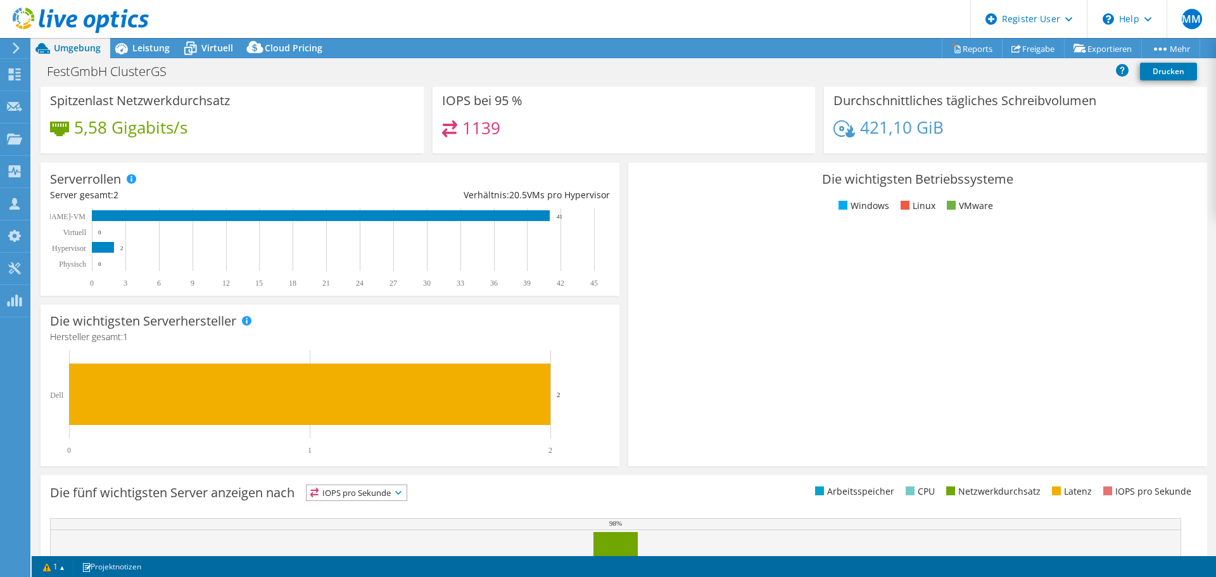
scroll to position [79, 0]
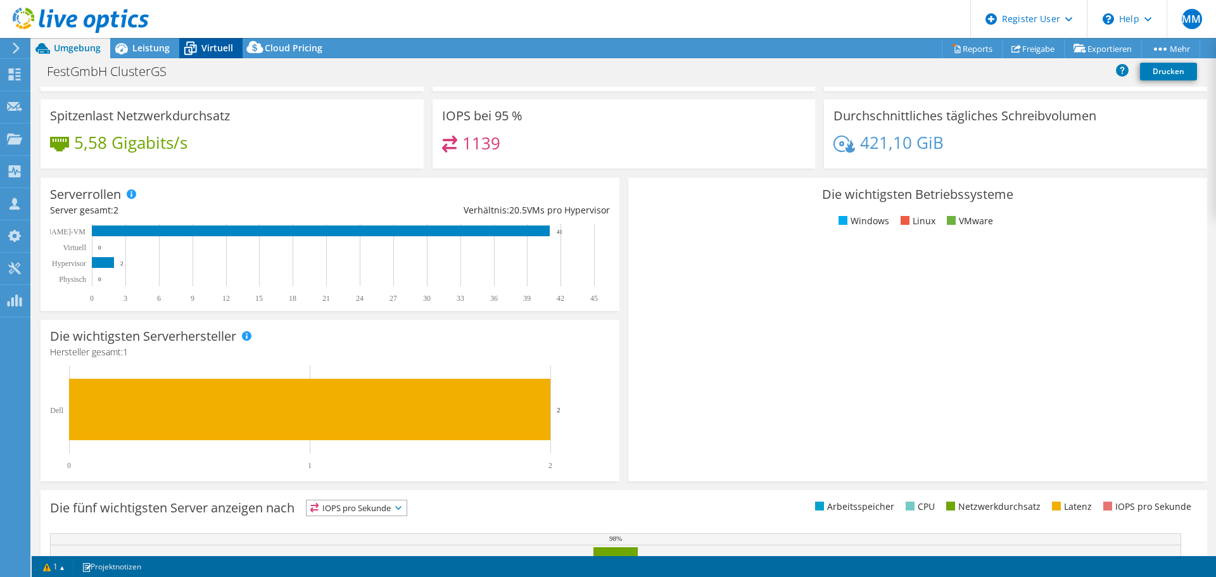
click at [209, 48] on span "Virtuell" at bounding box center [217, 48] width 32 height 12
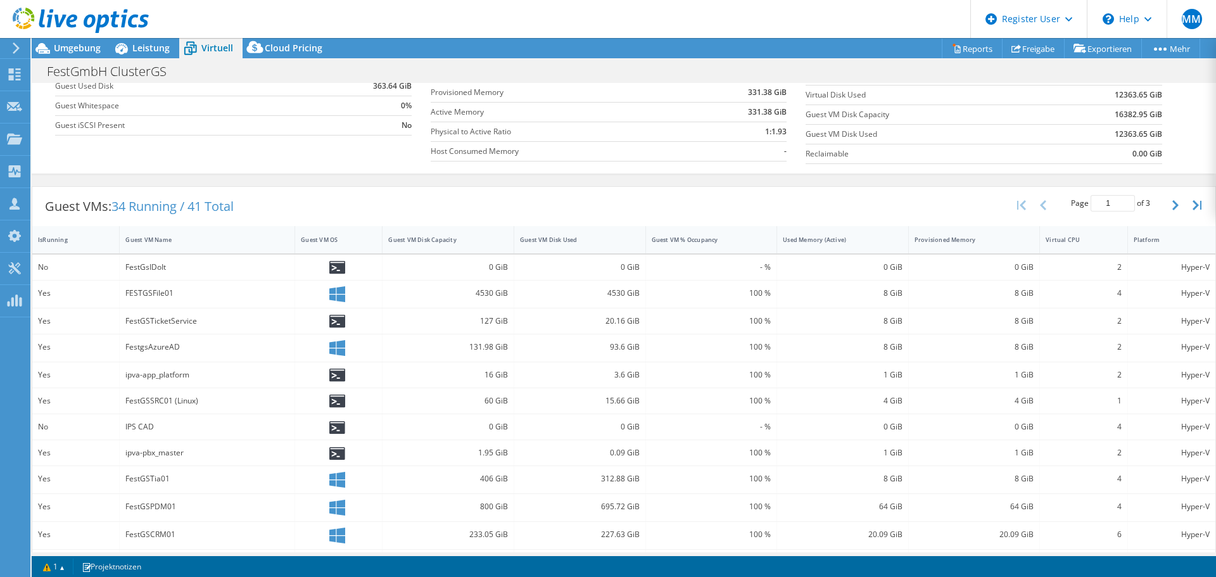
scroll to position [130, 0]
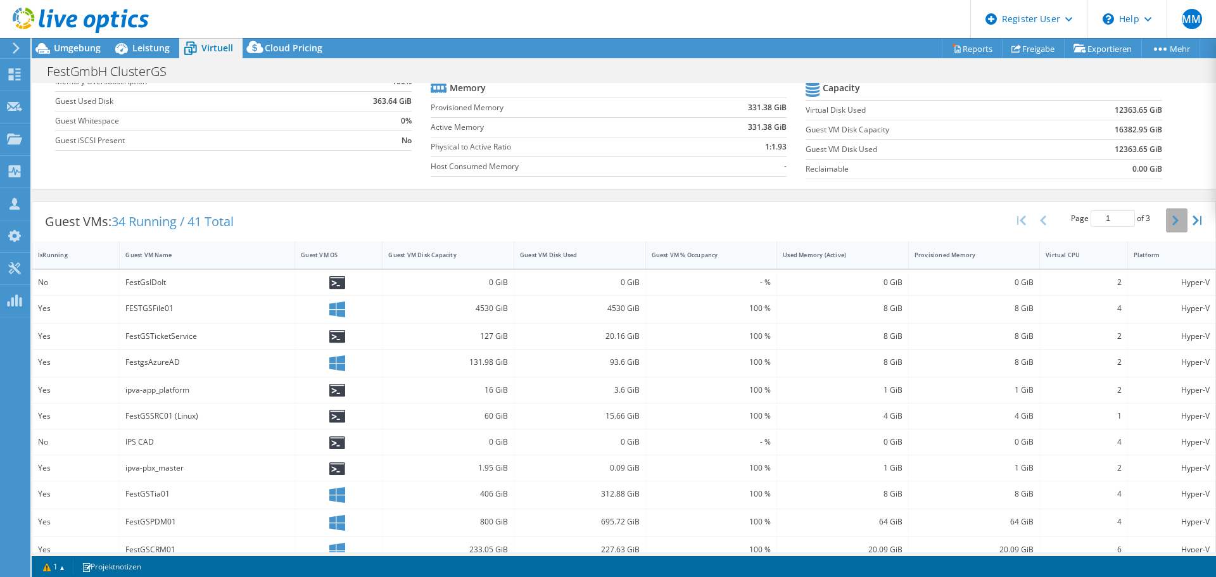
click at [1169, 221] on button "button" at bounding box center [1177, 220] width 22 height 24
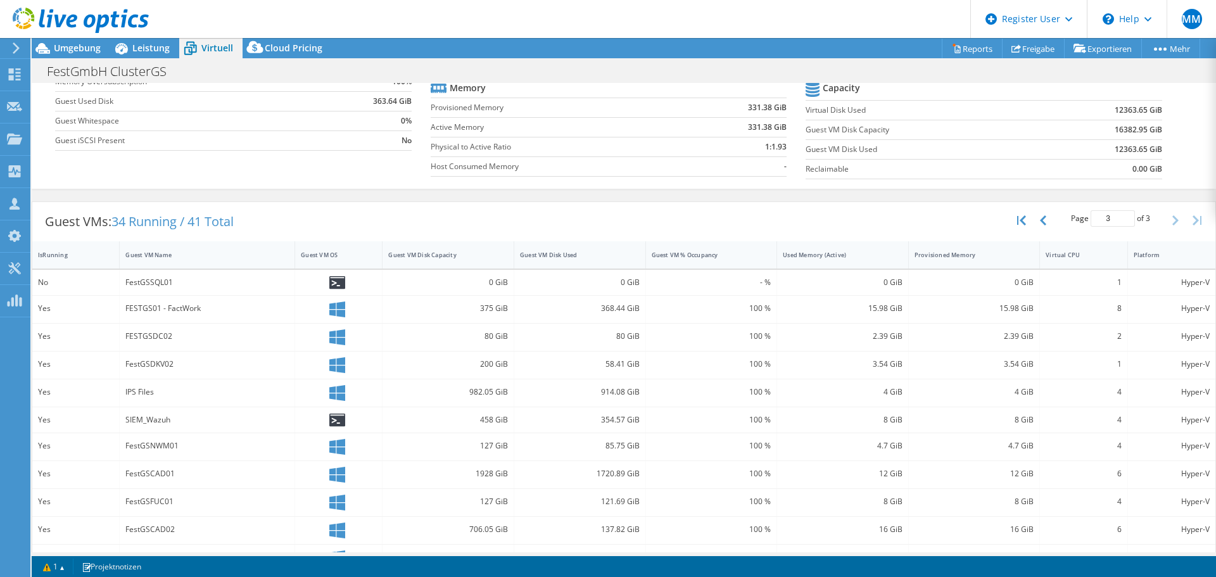
scroll to position [157, 0]
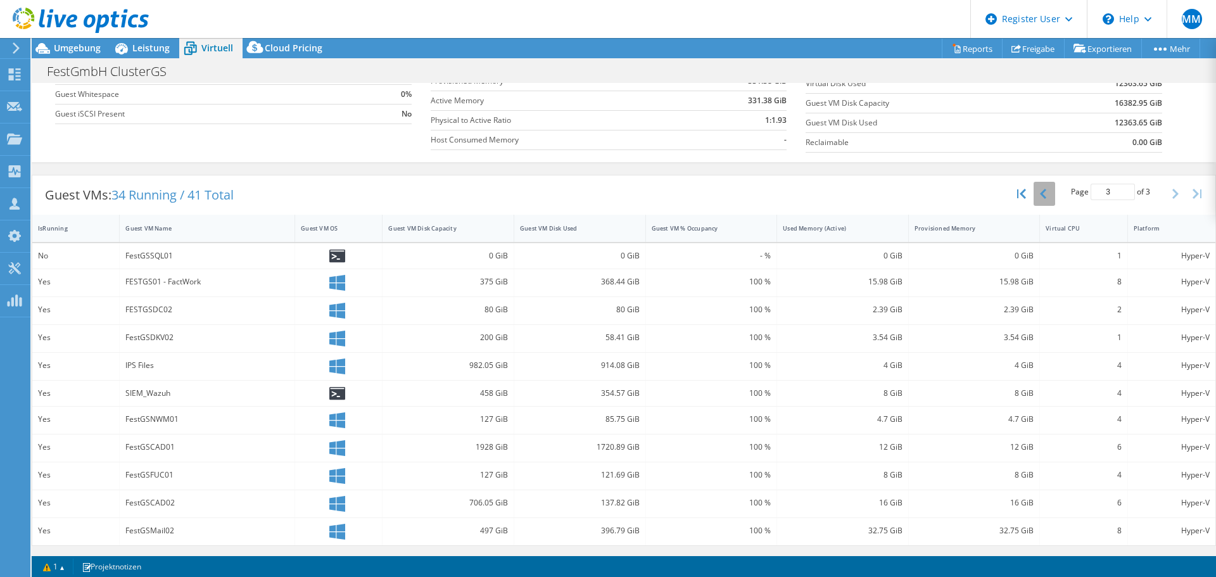
click at [1039, 194] on button "button" at bounding box center [1045, 194] width 22 height 24
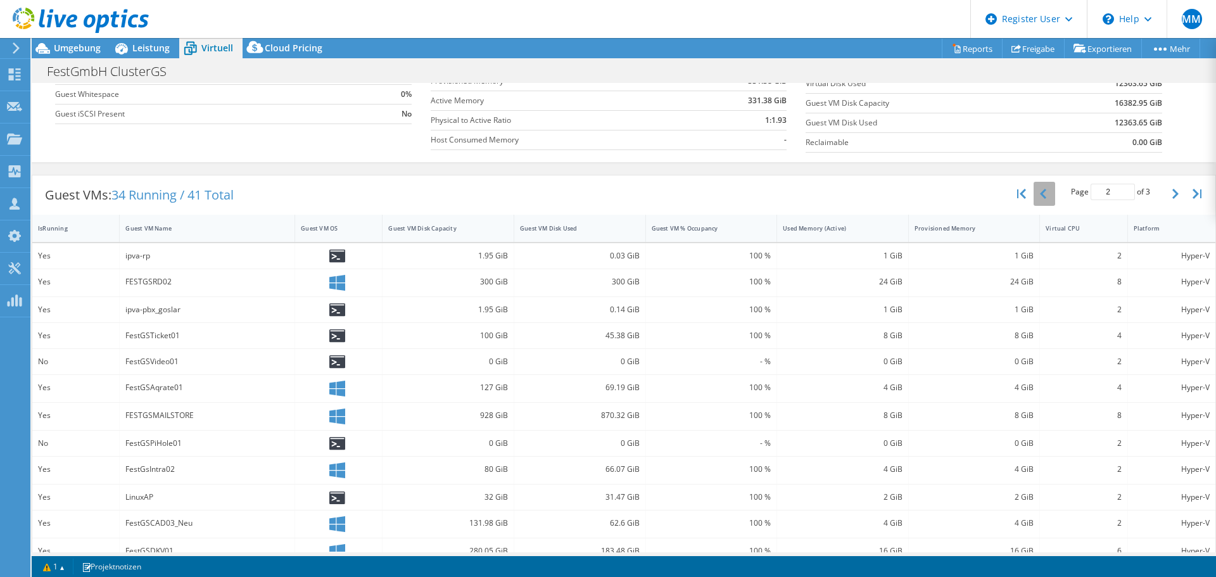
click at [1039, 194] on button "button" at bounding box center [1045, 194] width 22 height 24
type input "1"
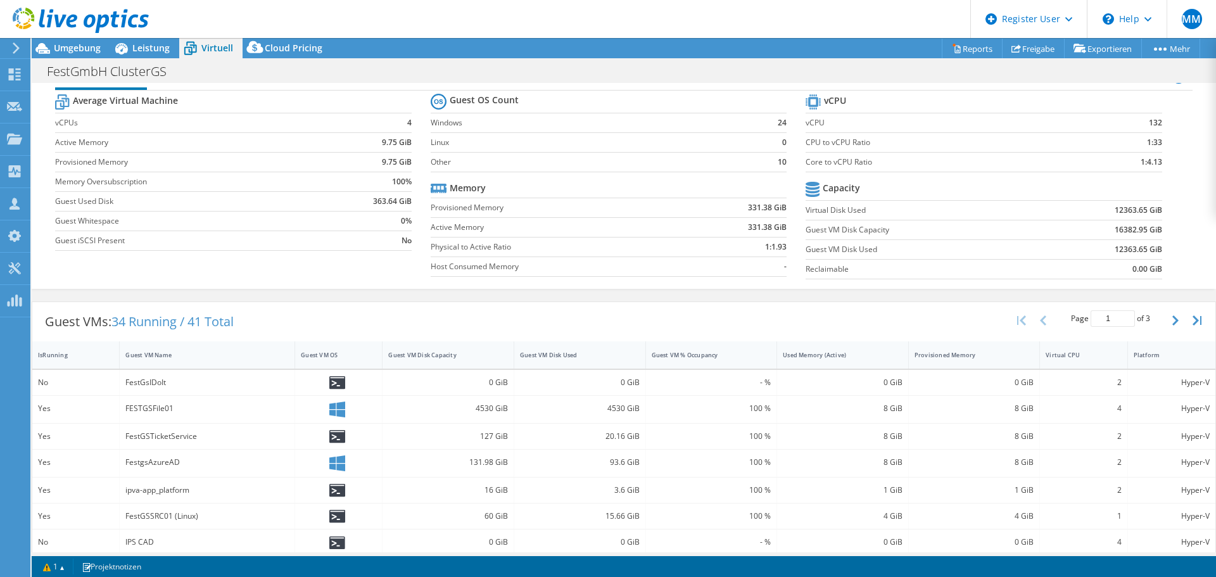
scroll to position [0, 0]
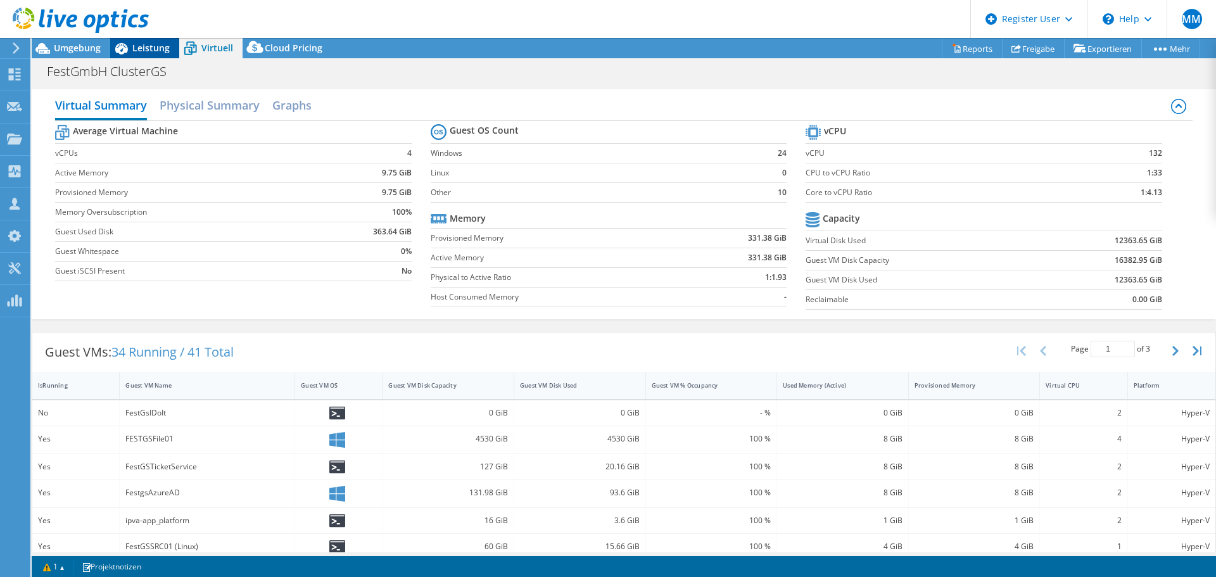
click at [135, 49] on span "Leistung" at bounding box center [150, 48] width 37 height 12
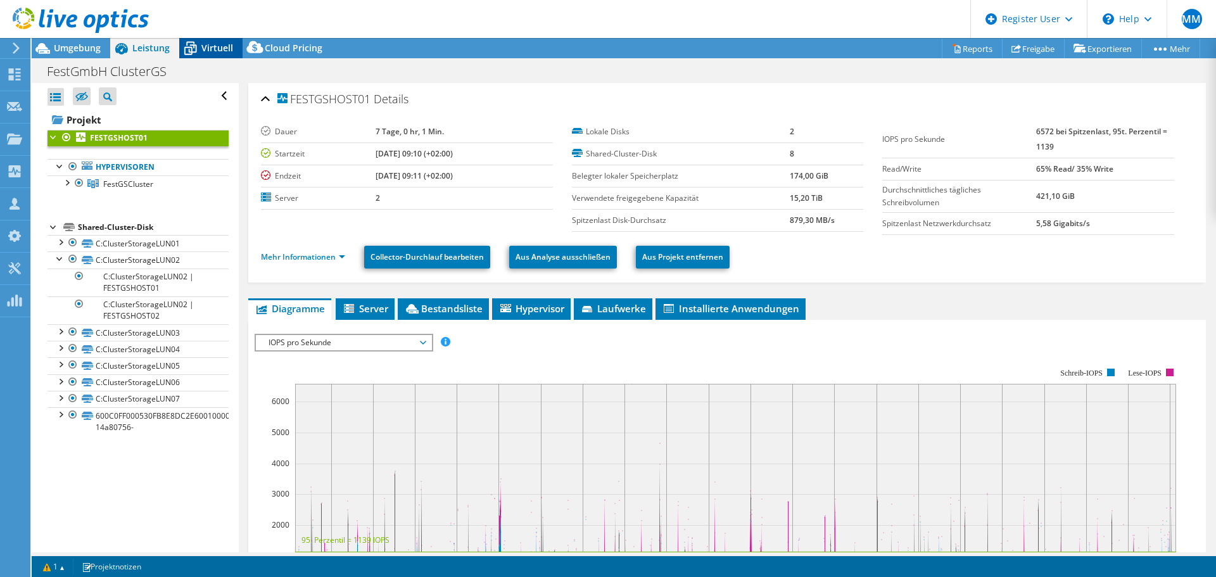
click at [217, 47] on span "Virtuell" at bounding box center [217, 48] width 32 height 12
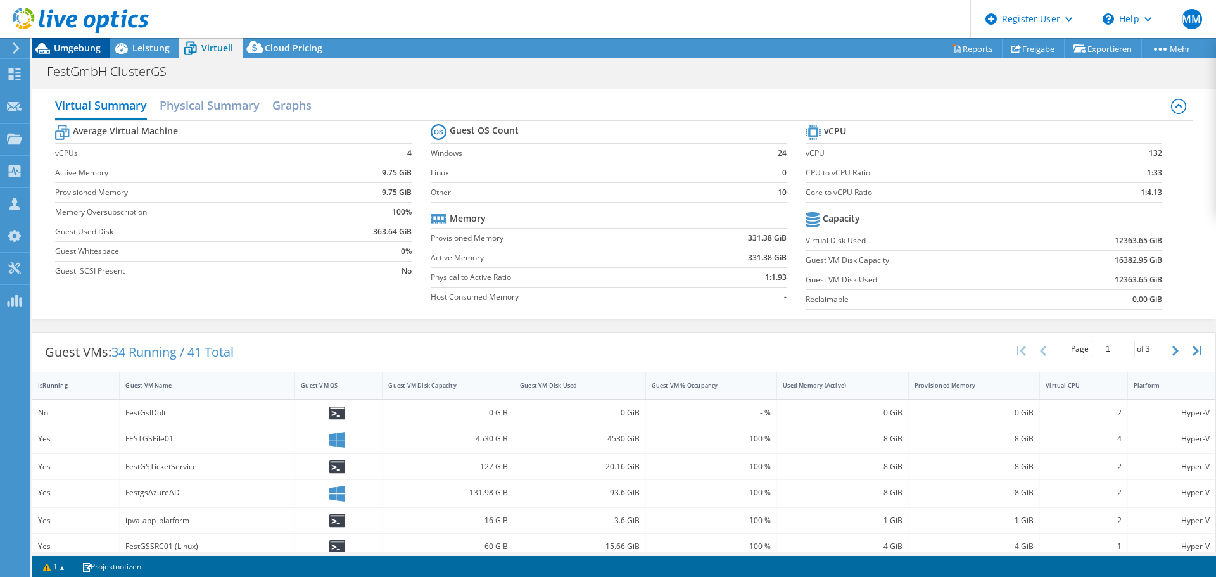
click at [63, 49] on span "Umgebung" at bounding box center [77, 48] width 47 height 12
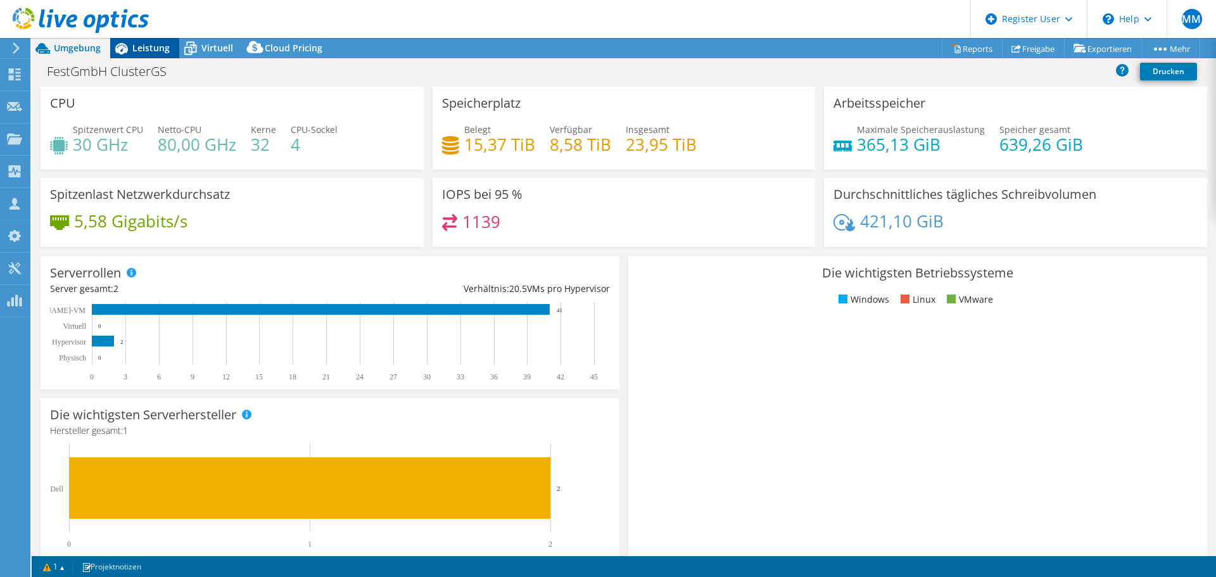
click at [136, 54] on div "Leistung" at bounding box center [144, 48] width 69 height 20
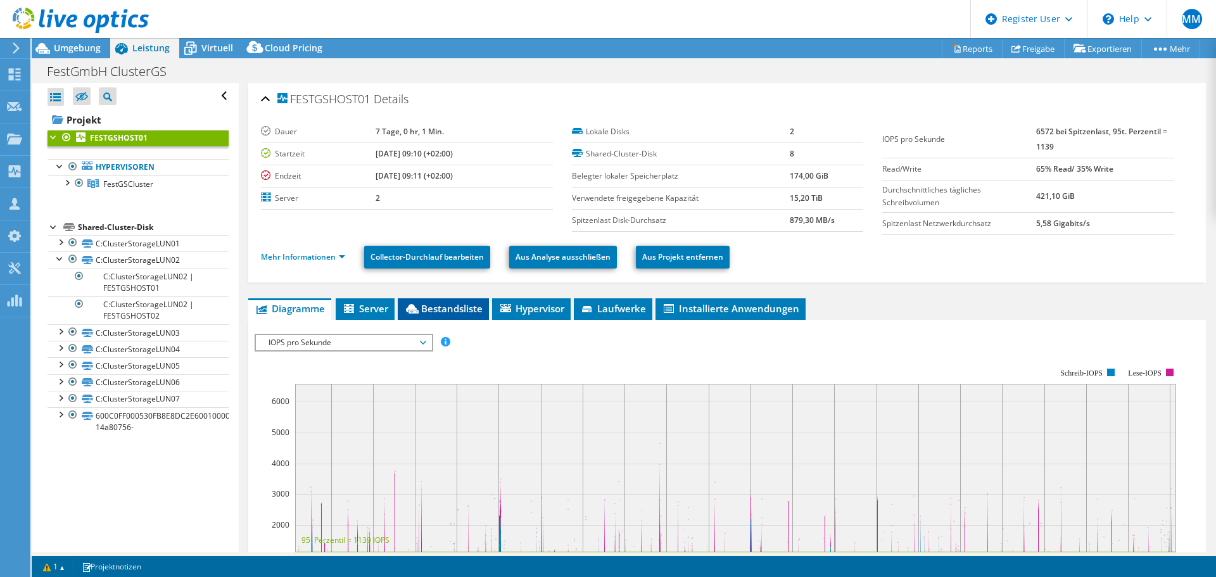
click at [460, 304] on span "Bestandsliste" at bounding box center [443, 308] width 79 height 13
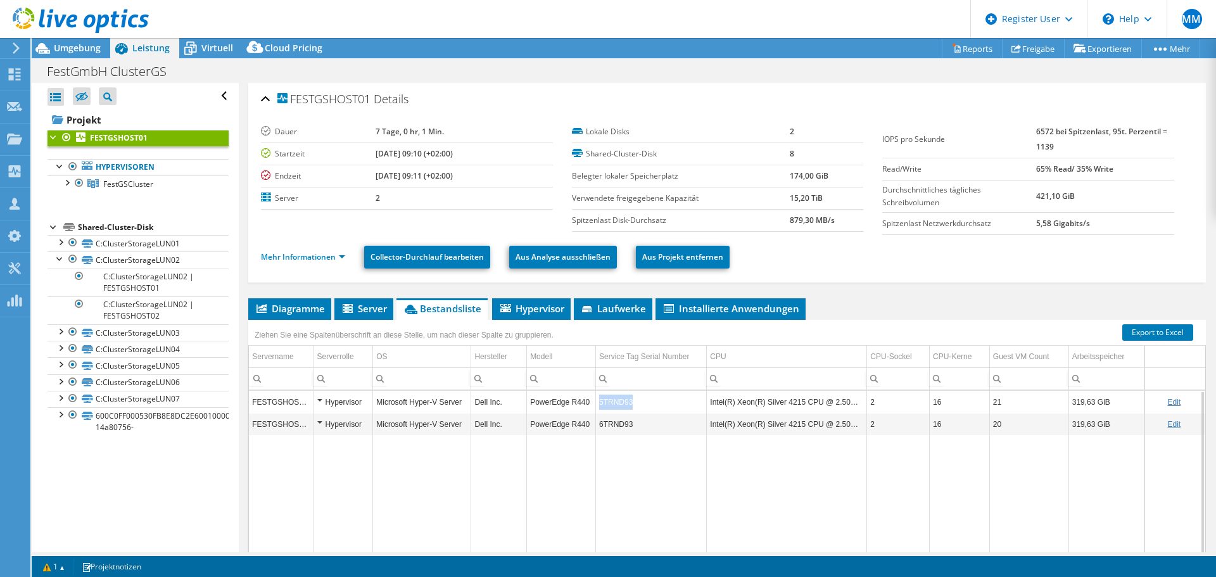
drag, startPoint x: 595, startPoint y: 402, endPoint x: 627, endPoint y: 405, distance: 32.4
click at [627, 405] on td "5TRND93" at bounding box center [650, 402] width 111 height 22
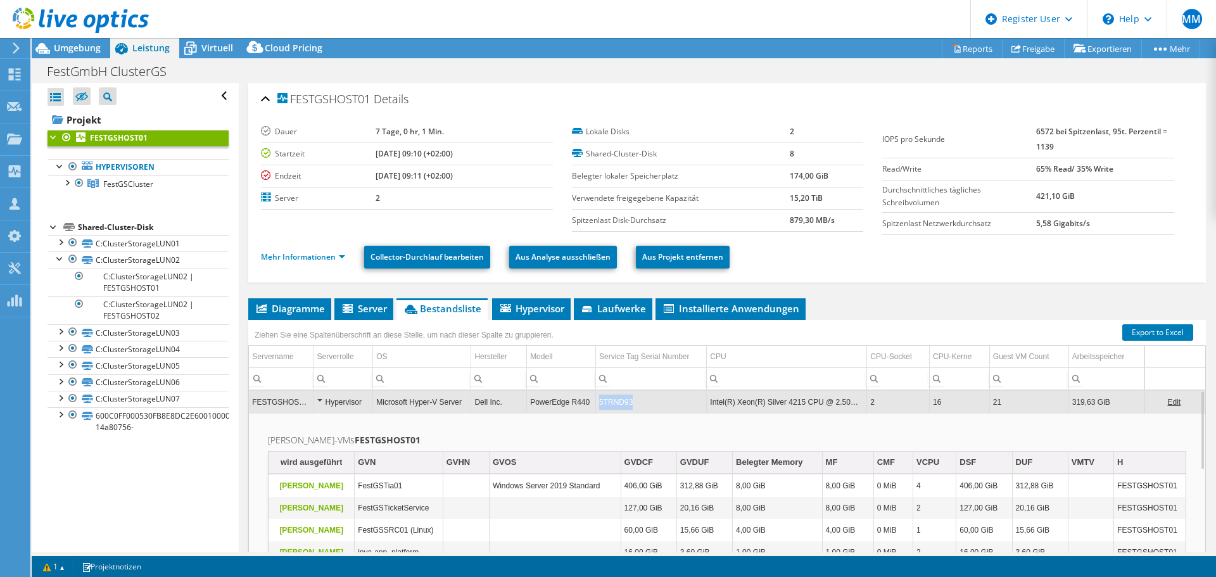
drag, startPoint x: 617, startPoint y: 402, endPoint x: 629, endPoint y: 406, distance: 12.6
click at [629, 406] on td "5TRND93" at bounding box center [650, 402] width 111 height 22
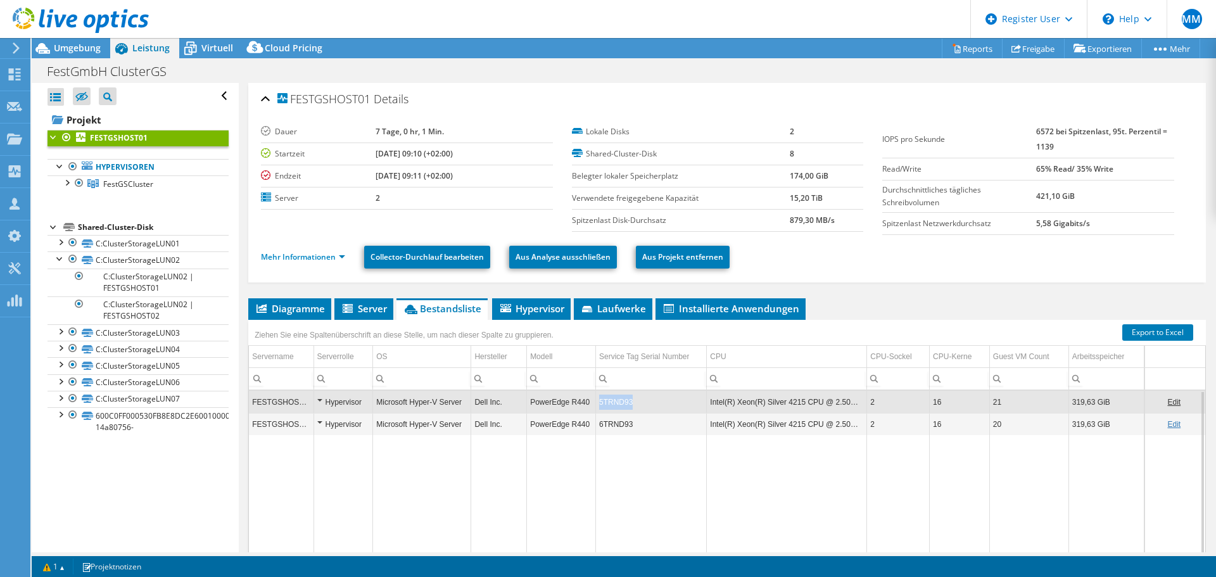
copy td "5TRND93"
drag, startPoint x: 631, startPoint y: 402, endPoint x: 598, endPoint y: 405, distance: 33.7
click at [598, 405] on td "5TRND93" at bounding box center [650, 402] width 111 height 22
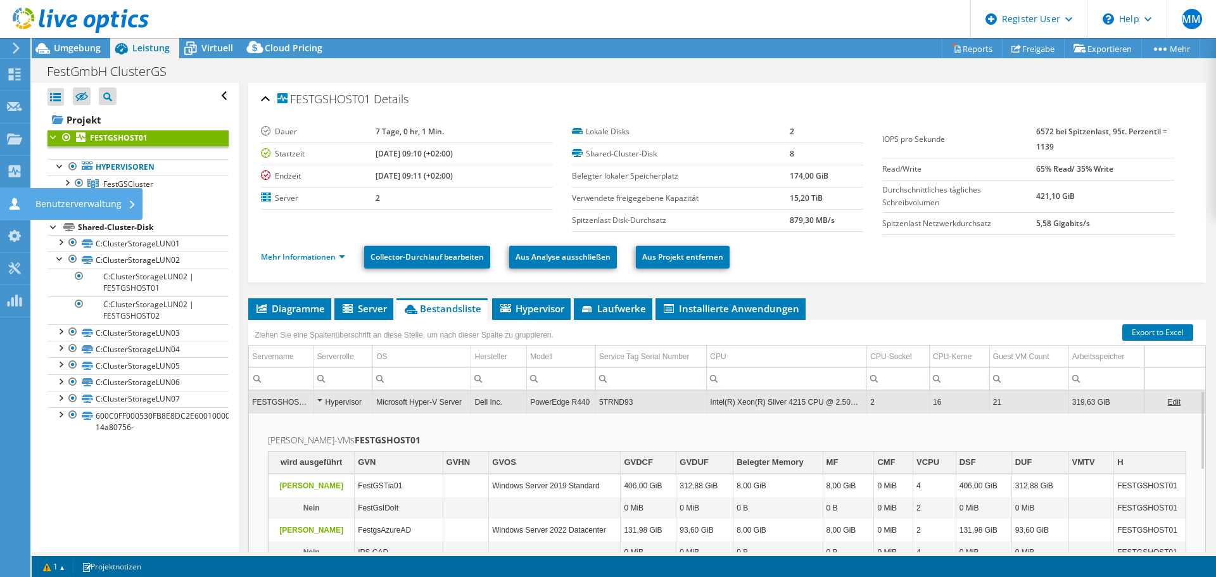
click at [101, 200] on div "Benutzerverwaltung" at bounding box center [85, 204] width 113 height 32
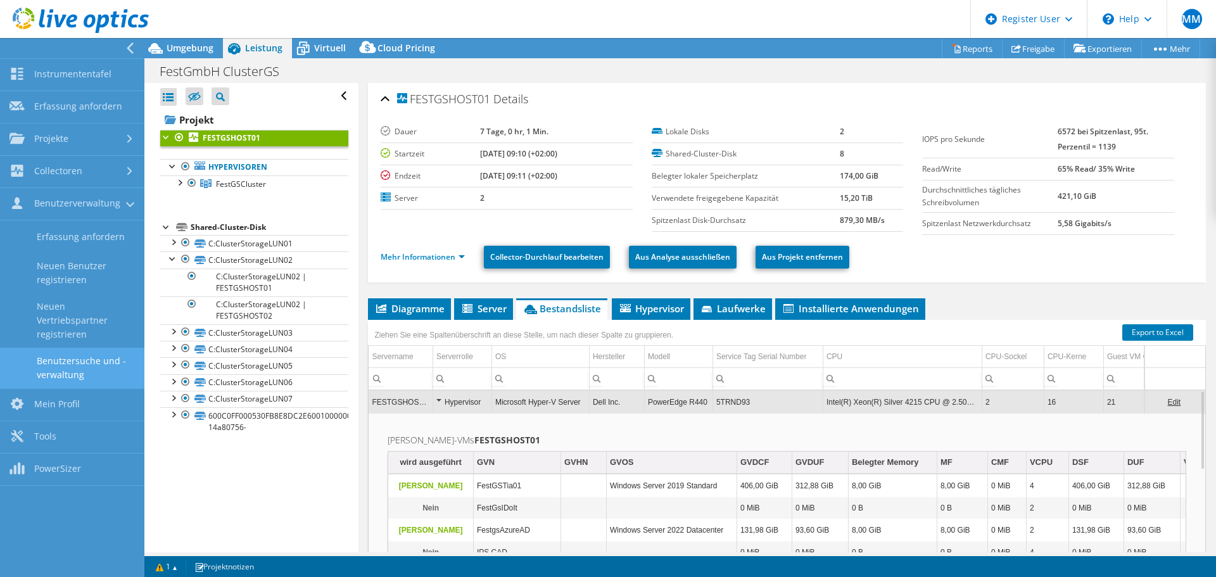
click at [85, 367] on link "Benutzersuche und -verwaltung" at bounding box center [72, 368] width 144 height 41
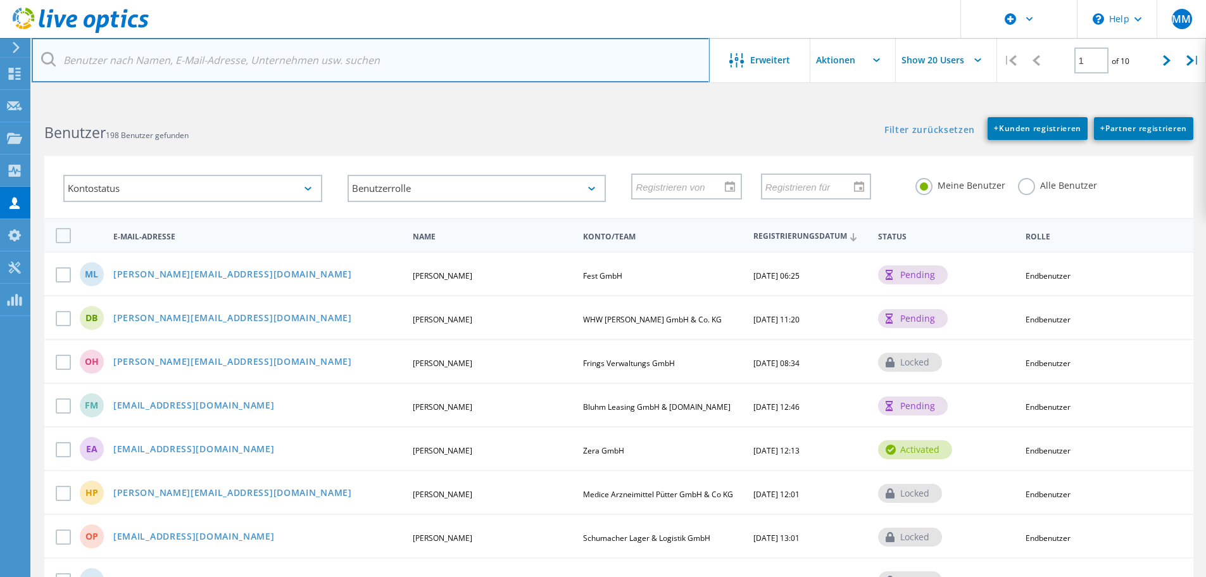
click at [189, 68] on input "text" at bounding box center [371, 60] width 678 height 44
paste input "luedecke@fest-group.de"
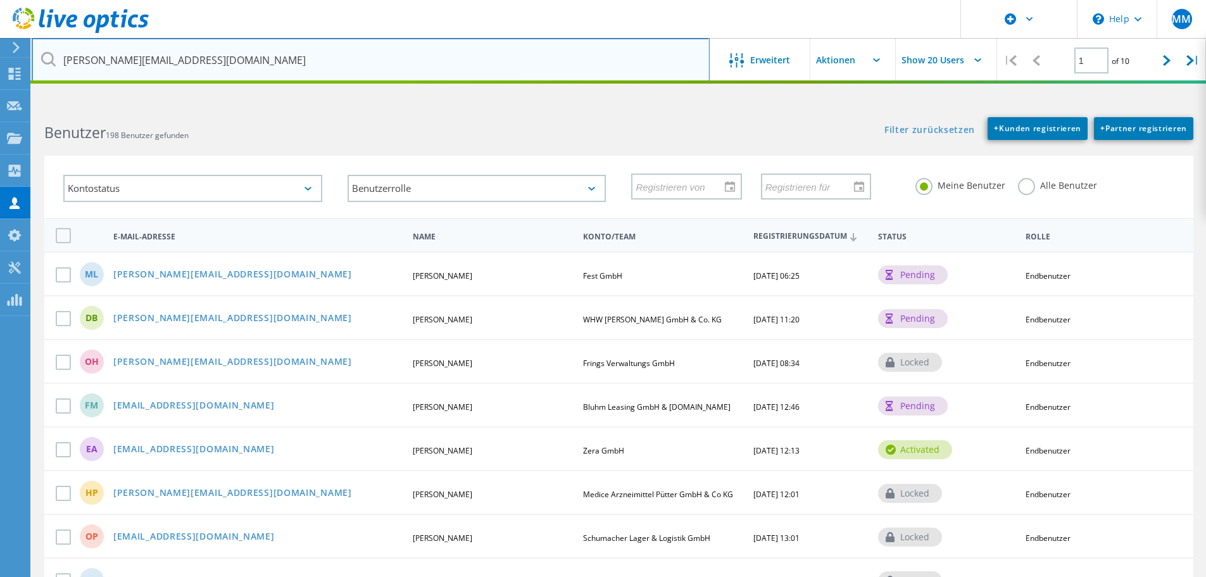
type input "luedecke@fest-group.de"
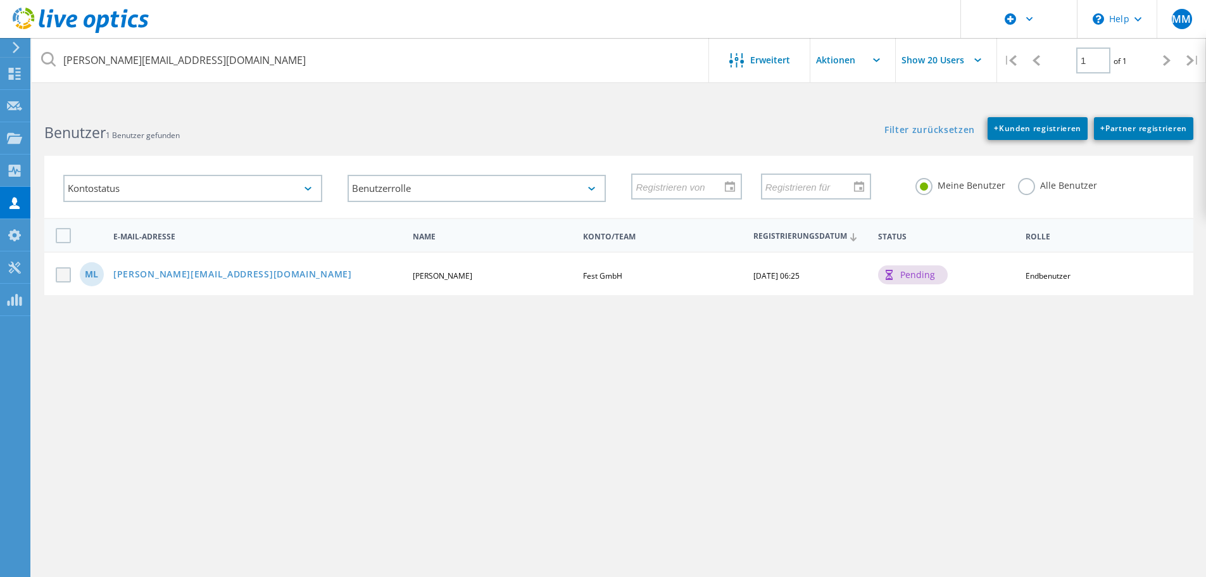
click at [63, 278] on label at bounding box center [66, 274] width 20 height 15
click at [0, 0] on input "checkbox" at bounding box center [0, 0] width 0 height 0
click at [191, 279] on link "[PERSON_NAME][EMAIL_ADDRESS][DOMAIN_NAME]" at bounding box center [232, 275] width 239 height 11
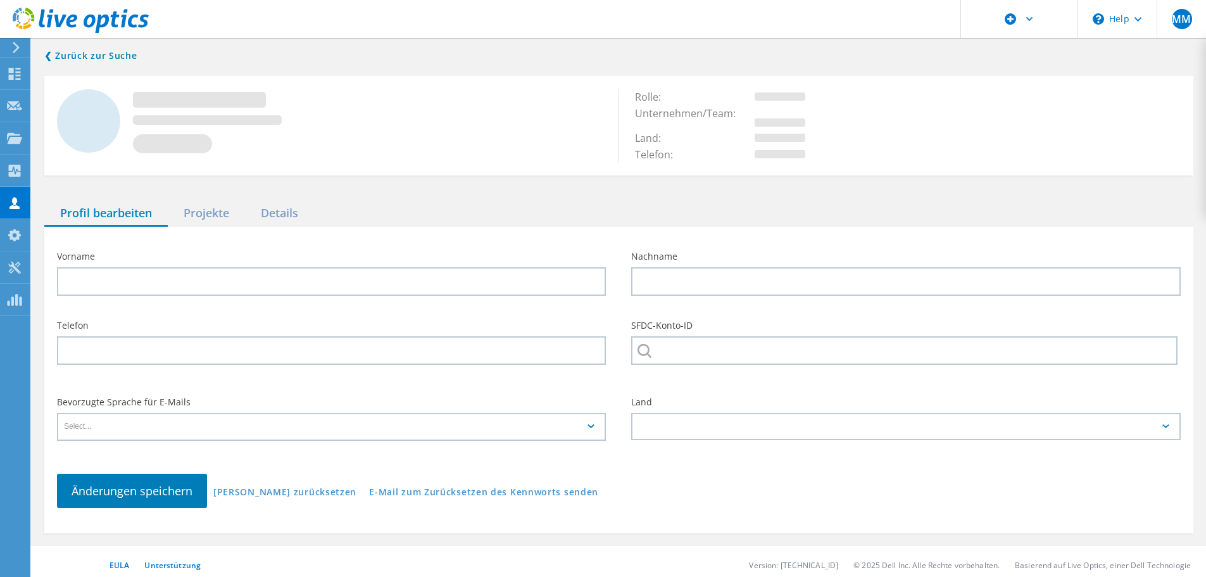
type input "Marc"
type input "Luedecke"
type input "Fest GmbH"
type input "Deutsch"
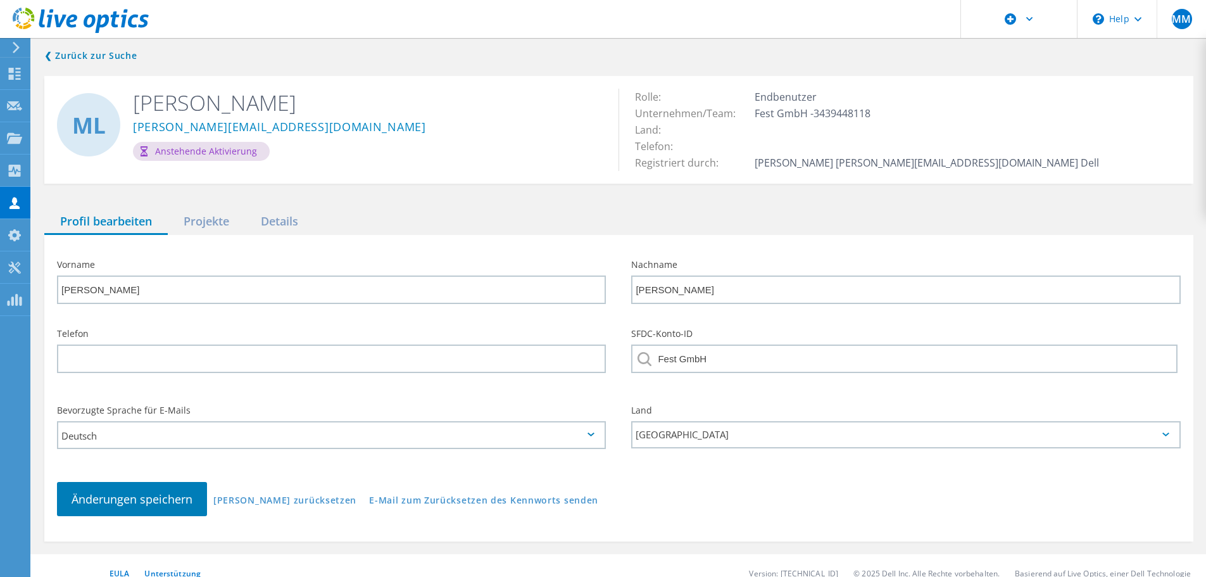
scroll to position [15, 0]
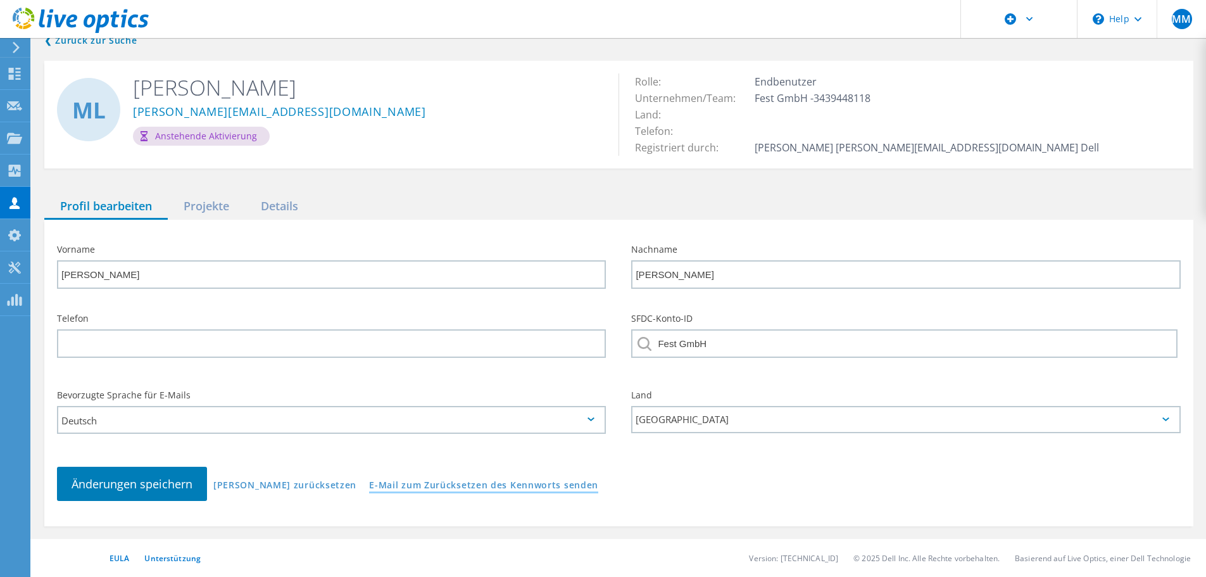
click at [422, 484] on link "E-Mail zum Zurücksetzen des Kennworts senden" at bounding box center [483, 486] width 229 height 11
click at [446, 189] on div "❮ Zurück zur Suche ML Marc Luedecke luedecke@fest-group.de Anstehende Aktivieru…" at bounding box center [619, 279] width 1175 height 519
click at [426, 485] on link "E-Mail zum Zurücksetzen des Kennworts senden" at bounding box center [483, 486] width 229 height 11
click at [288, 202] on div "Details" at bounding box center [279, 207] width 69 height 26
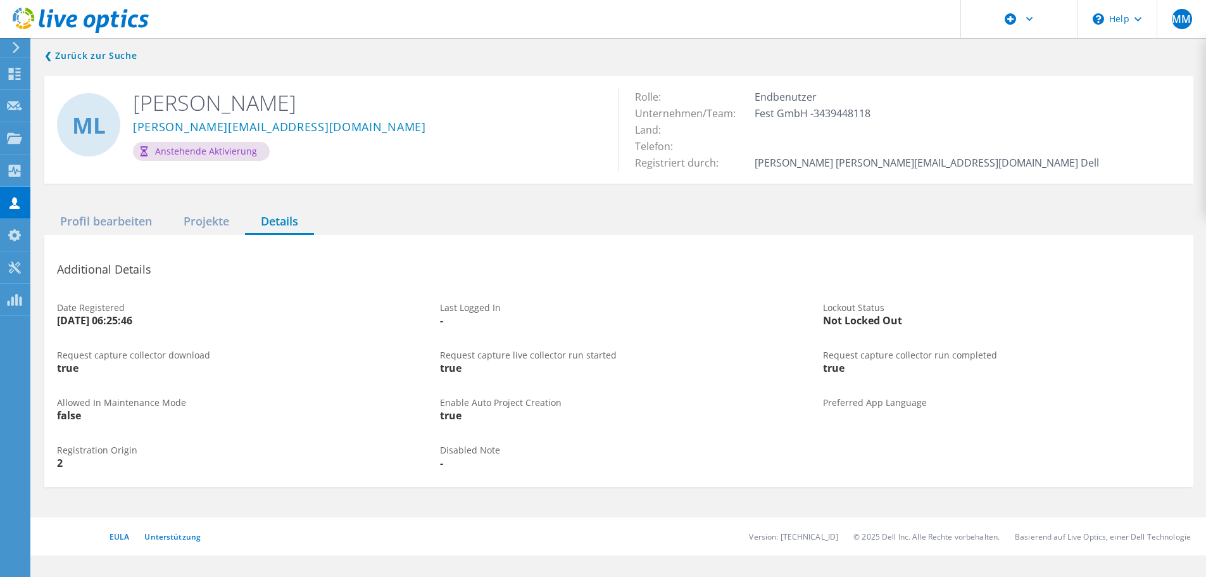
scroll to position [0, 0]
click at [100, 215] on div "Profil bearbeiten" at bounding box center [105, 222] width 123 height 26
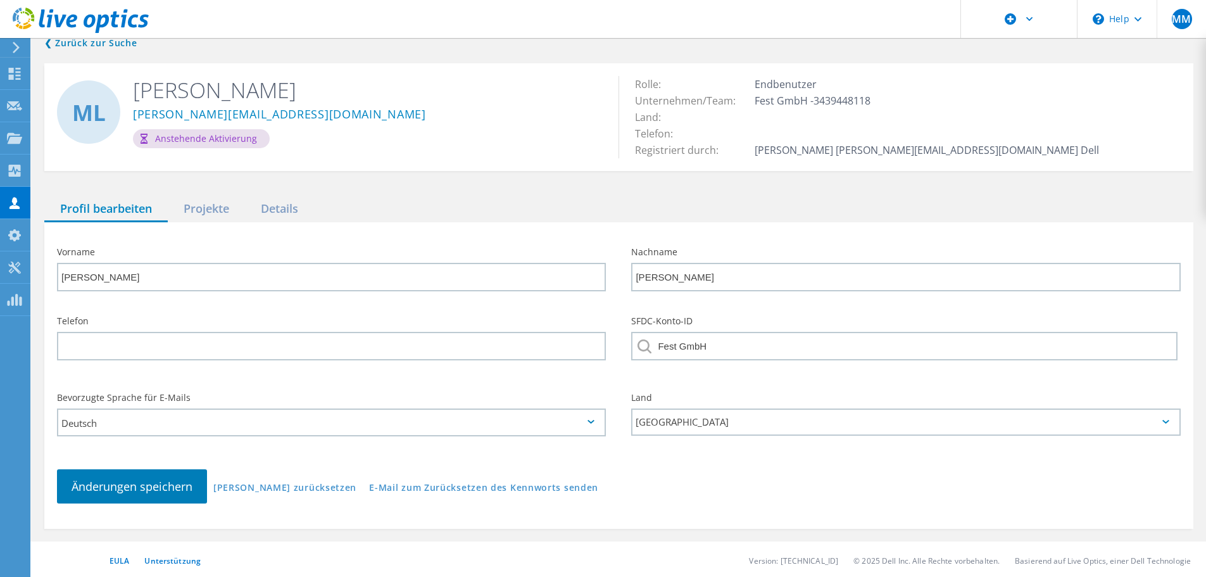
scroll to position [15, 0]
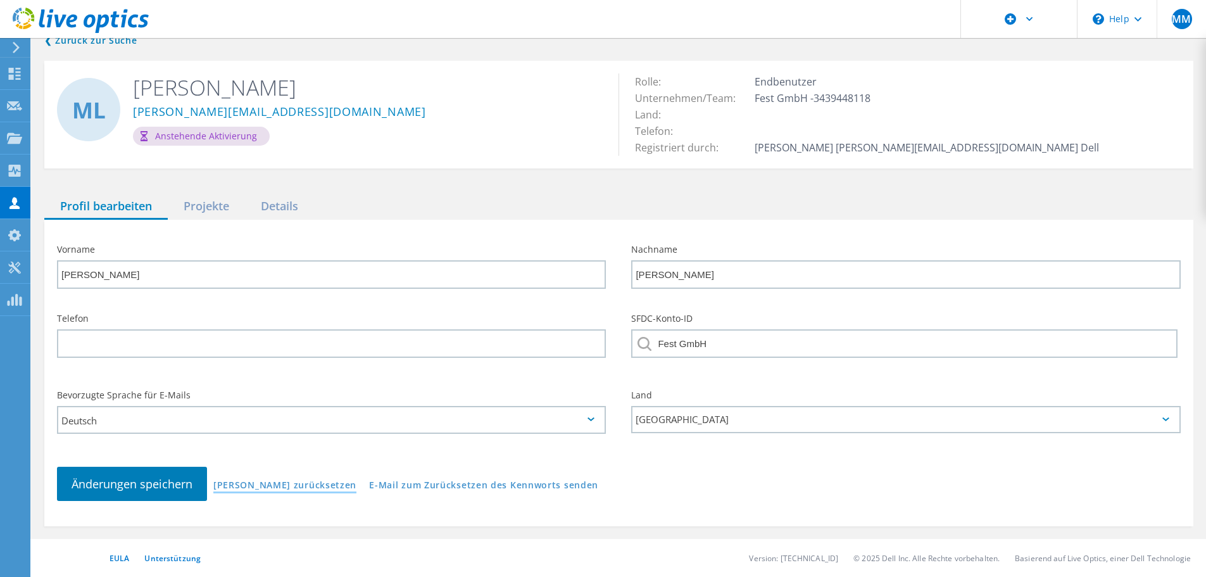
click at [275, 483] on link "Felder zurücksetzen" at bounding box center [284, 486] width 143 height 11
click at [261, 488] on link "Felder zurücksetzen" at bounding box center [284, 486] width 143 height 11
click at [118, 482] on span "Änderungen speichern" at bounding box center [132, 483] width 121 height 15
click at [460, 482] on link "E-Mail zum Zurücksetzen des Kennworts senden" at bounding box center [483, 486] width 229 height 11
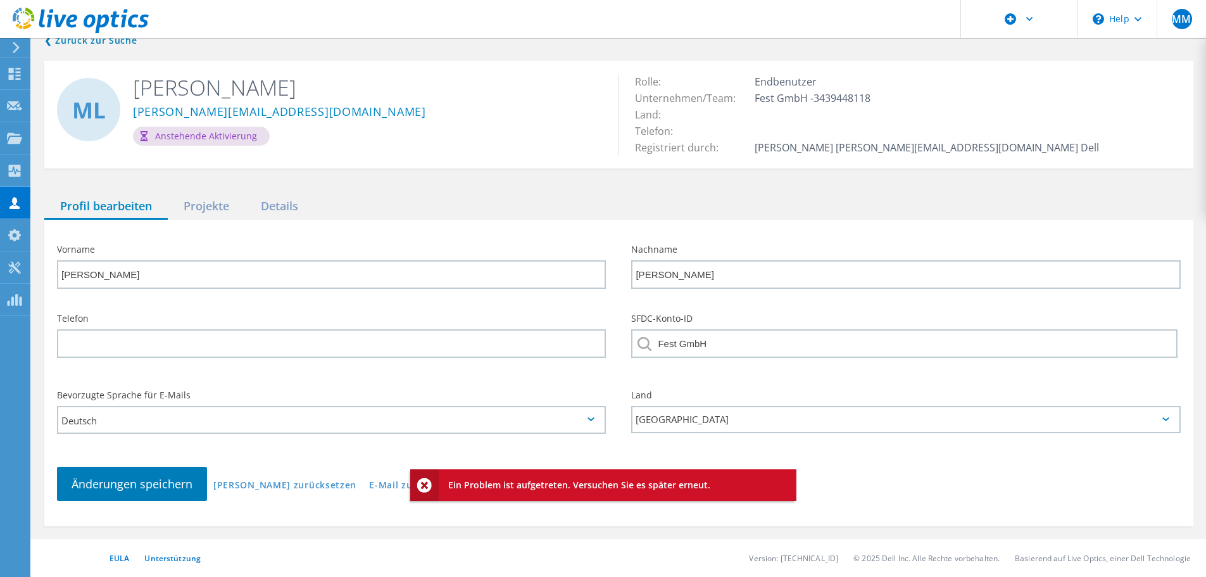
click at [424, 484] on icon at bounding box center [424, 485] width 15 height 15
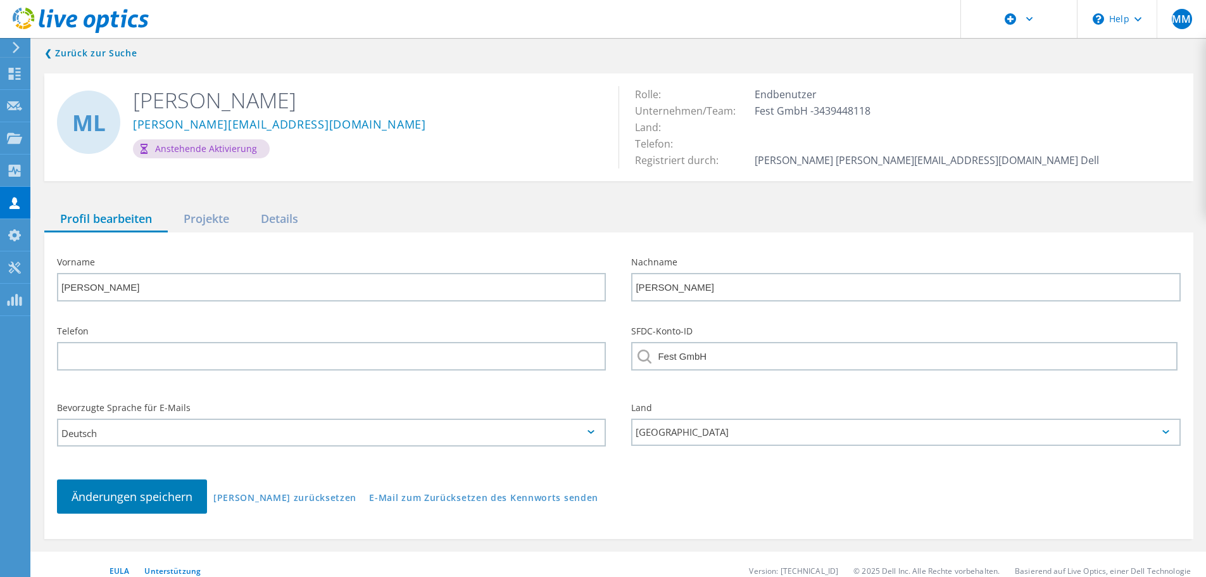
scroll to position [0, 0]
